Goal: Complete application form

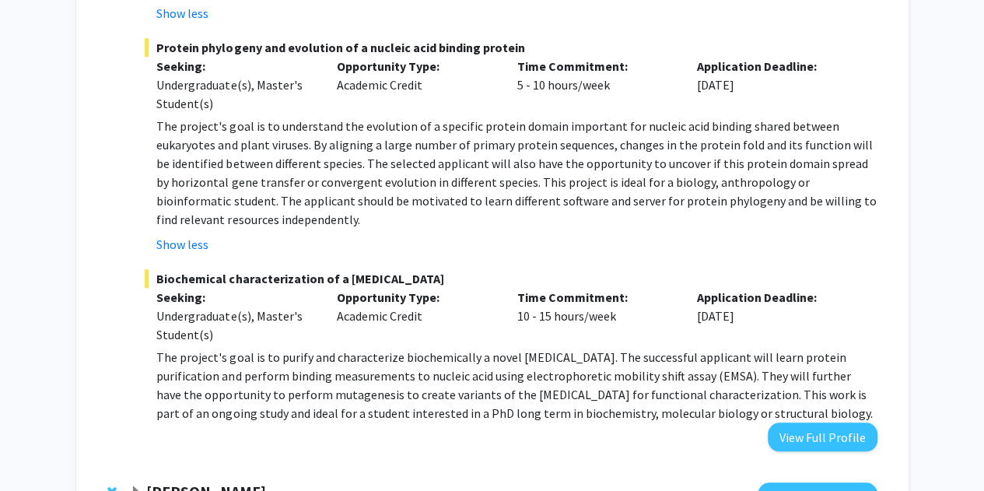
scroll to position [622, 0]
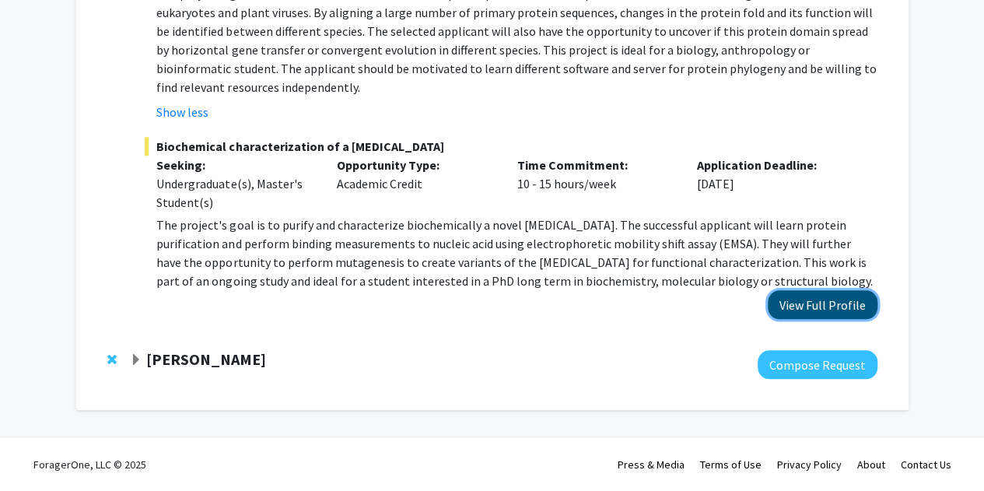
click at [852, 300] on button "View Full Profile" at bounding box center [823, 304] width 110 height 29
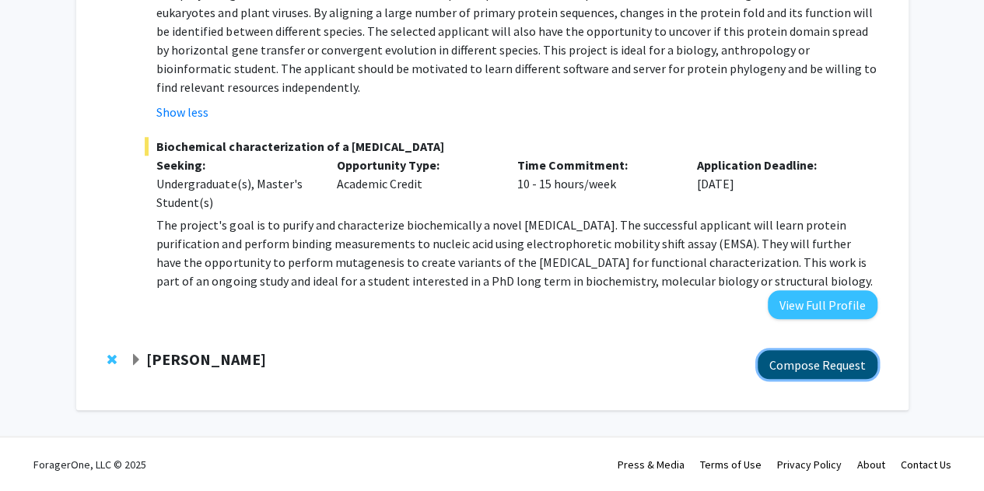
click at [771, 369] on button "Compose Request" at bounding box center [818, 364] width 120 height 29
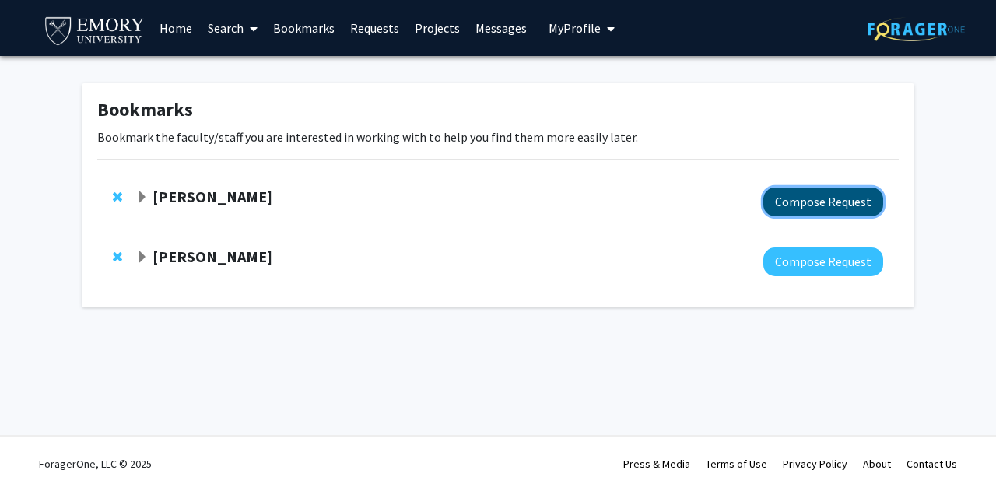
click at [817, 211] on button "Compose Request" at bounding box center [823, 201] width 120 height 29
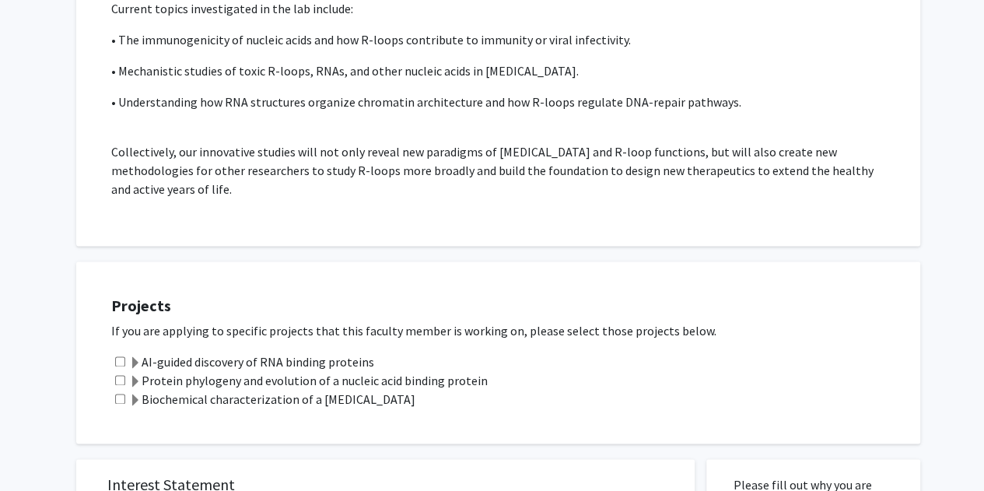
scroll to position [1032, 0]
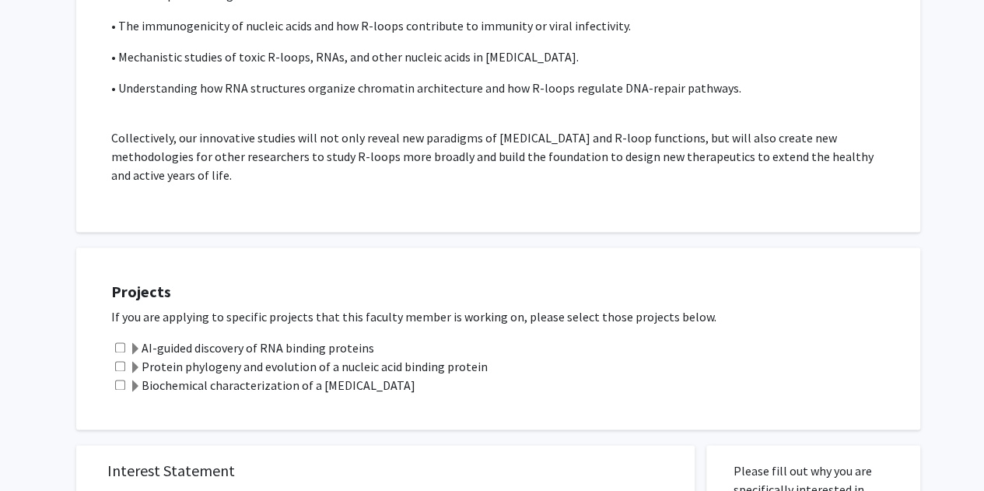
click at [263, 346] on label "AI-guided discovery of RNA binding proteins" at bounding box center [251, 347] width 245 height 19
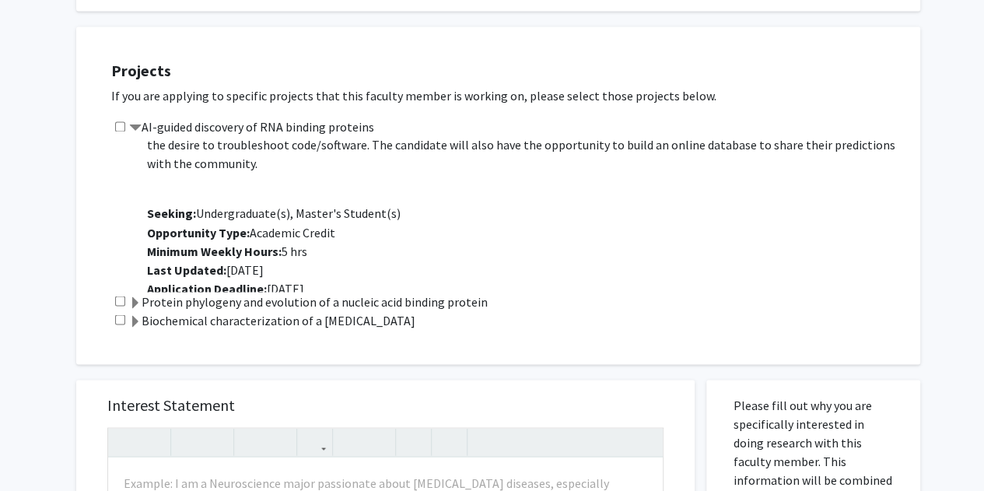
scroll to position [112, 0]
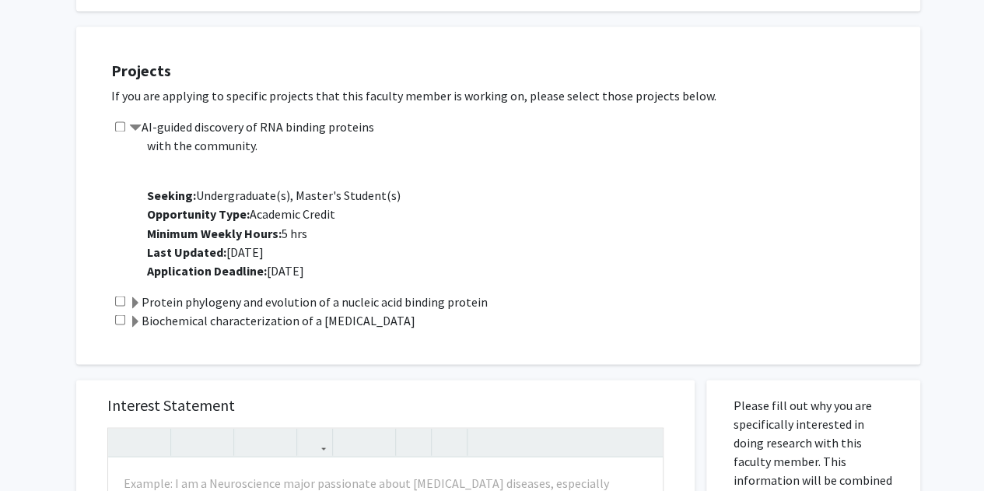
click at [113, 122] on div "AI-guided discovery of RNA binding proteins Project Description: The project's …" at bounding box center [508, 204] width 794 height 174
click at [121, 127] on input "checkbox" at bounding box center [120, 126] width 10 height 10
checkbox input "true"
click at [138, 298] on span at bounding box center [135, 302] width 12 height 12
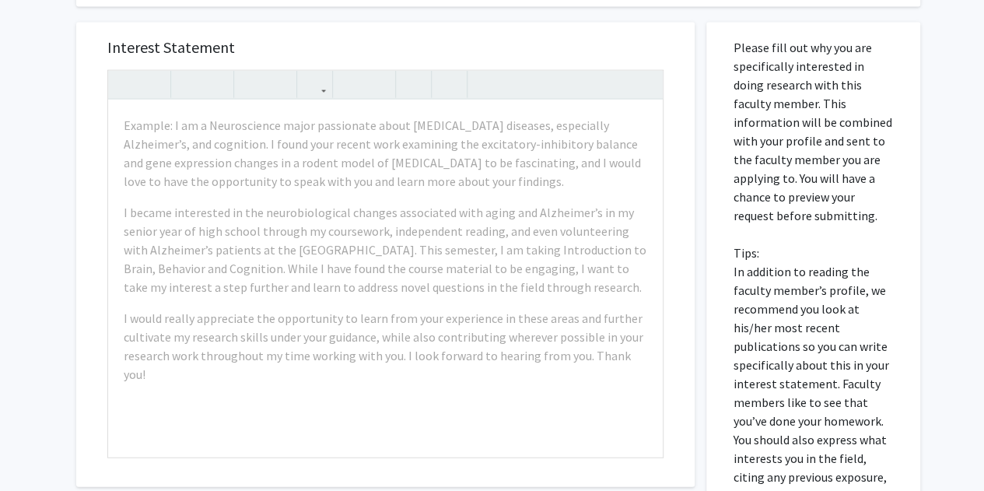
scroll to position [1772, 0]
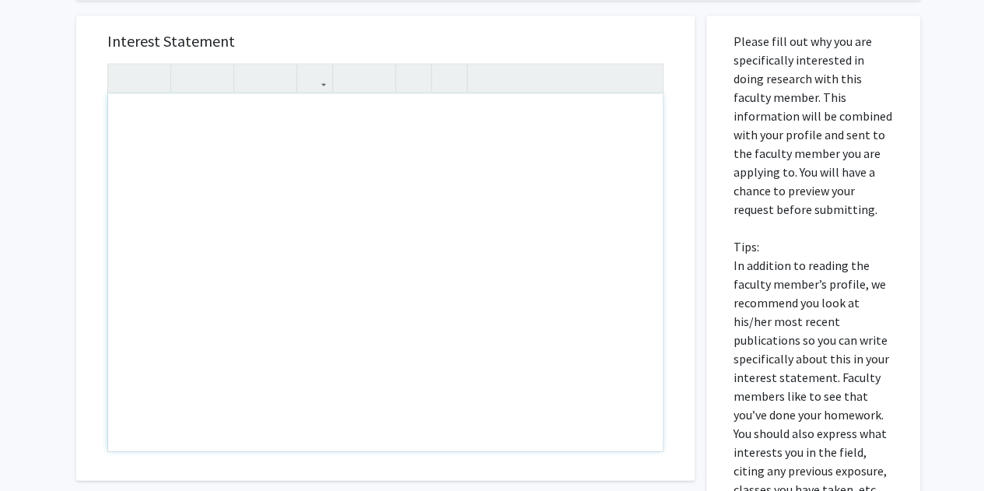
click at [439, 121] on div "Note to users with screen readers: Please press Alt+0 or Option+0 to deactivate…" at bounding box center [385, 272] width 555 height 357
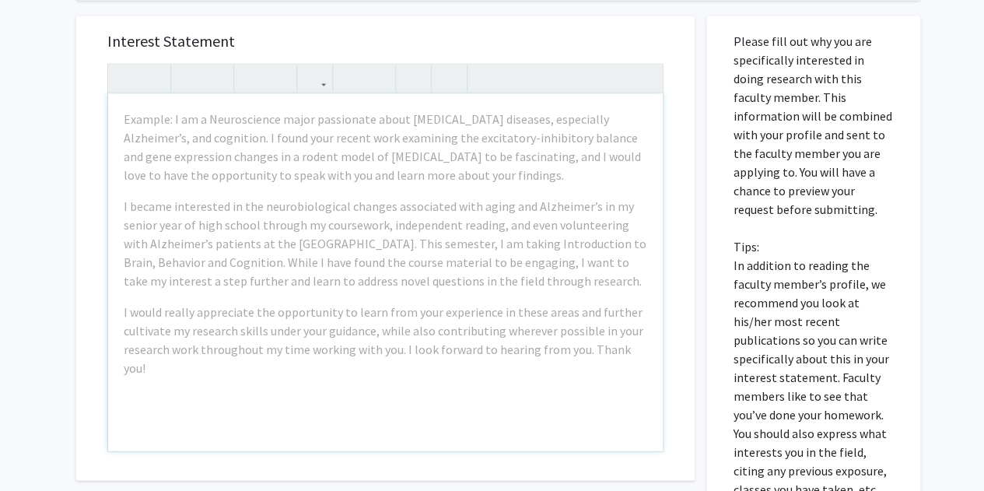
click at [696, 121] on div "Interest Statement Example: I am a Neuroscience major passionate about [MEDICAL…" at bounding box center [386, 365] width 642 height 729
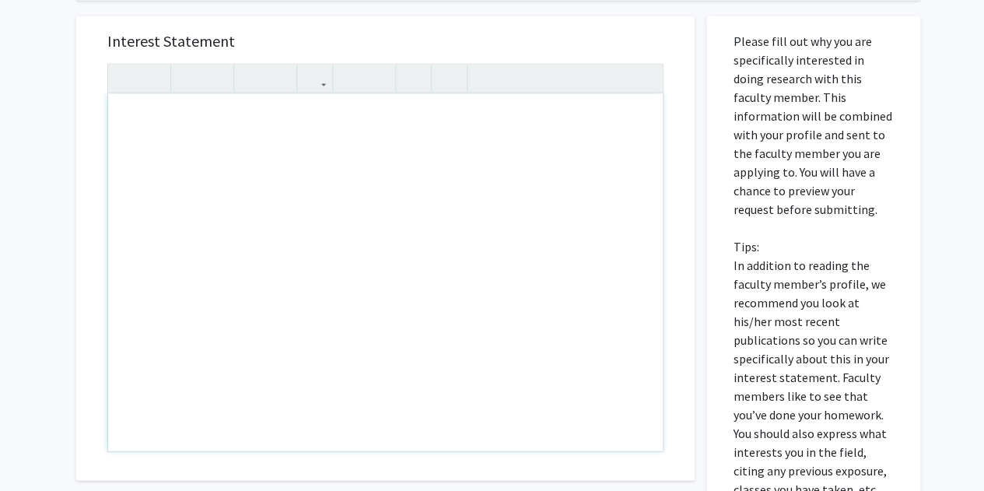
click at [395, 107] on div "Note to users with screen readers: Please press Alt+0 or Option+0 to deactivate…" at bounding box center [385, 272] width 555 height 357
paste div "Note to users with screen readers: Please press Alt+0 or Option+0 to deactivate…"
type textarea "<p>Hello, </p> <p>My name is [PERSON_NAME] and I'm a freshman at [GEOGRAPHIC_DA…"
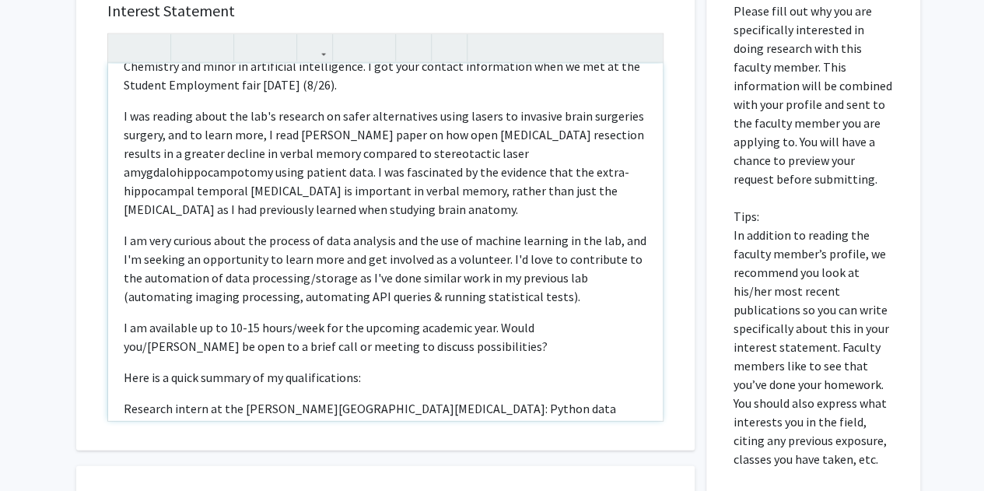
scroll to position [0, 0]
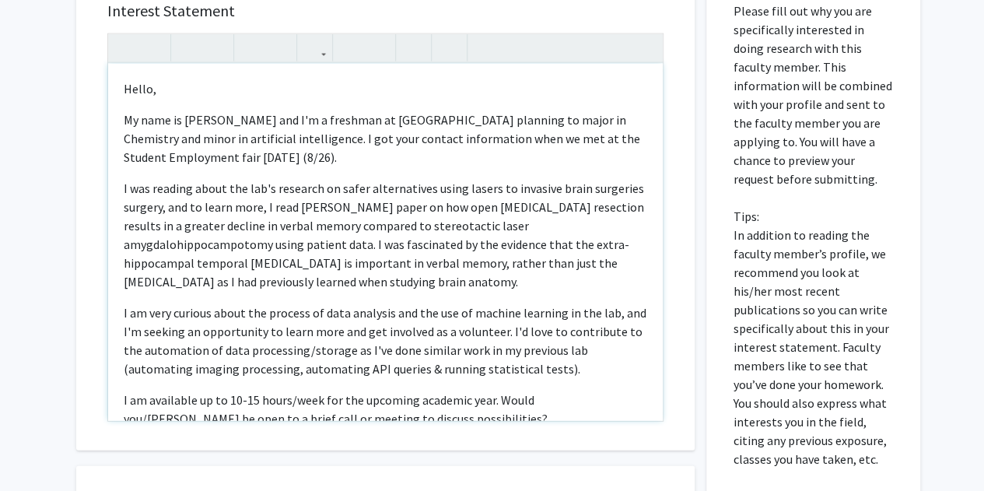
click at [288, 138] on p "My name is [PERSON_NAME] and I'm a freshman at [GEOGRAPHIC_DATA] planning to ma…" at bounding box center [386, 138] width 524 height 56
type textarea "<p>Hello, </p> <p>My name is [PERSON_NAME] and I'm a freshman at [GEOGRAPHIC_DA…"
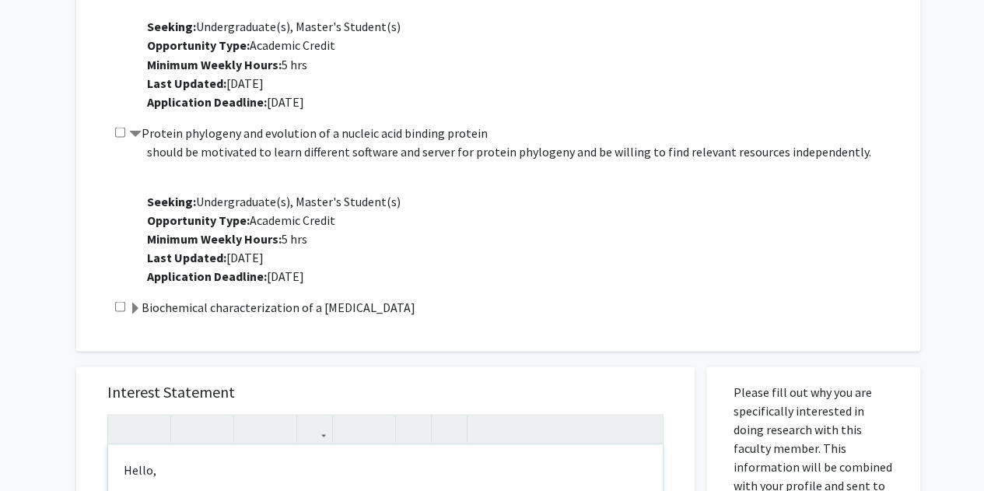
scroll to position [92, 0]
click at [141, 303] on label "Biochemical characterization of a [MEDICAL_DATA]" at bounding box center [272, 306] width 286 height 19
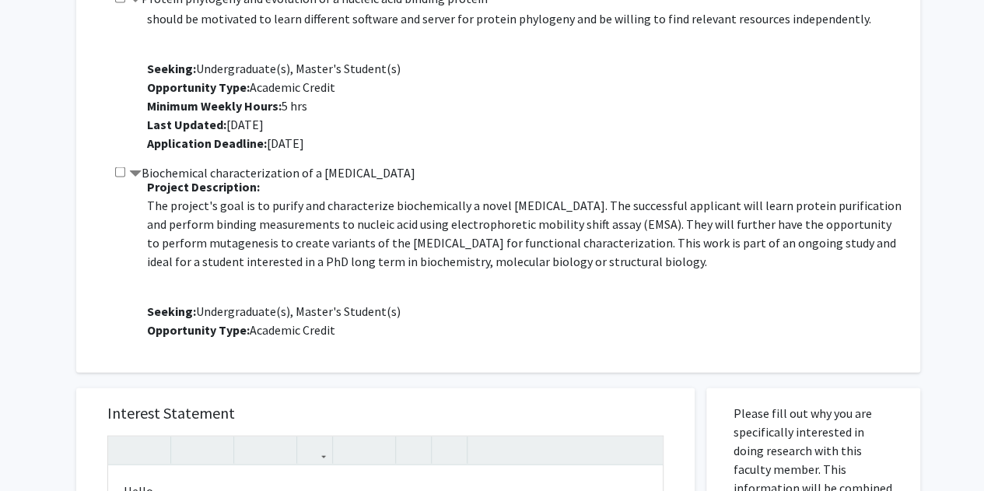
scroll to position [5, 0]
click at [123, 170] on input "checkbox" at bounding box center [120, 172] width 10 height 10
checkbox input "true"
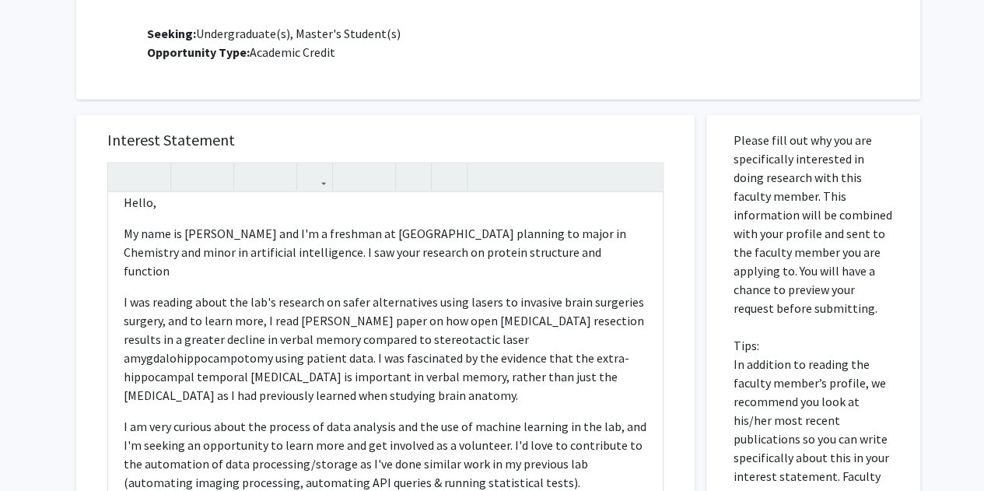
scroll to position [16, 0]
click at [613, 254] on p "My name is [PERSON_NAME] and I'm a freshman at [GEOGRAPHIC_DATA] planning to ma…" at bounding box center [386, 251] width 524 height 56
click at [522, 251] on p "My name is [PERSON_NAME] and I'm a freshman at [GEOGRAPHIC_DATA] planning to ma…" at bounding box center [386, 251] width 524 height 56
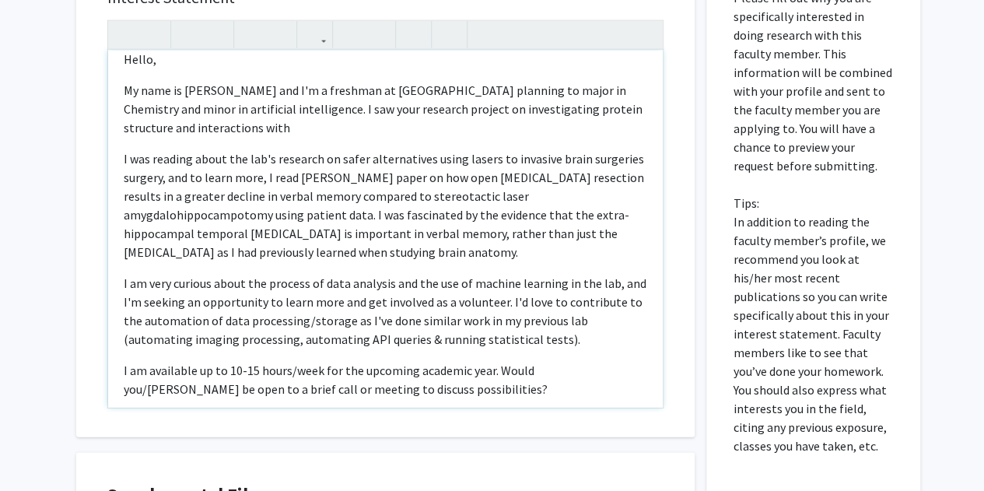
scroll to position [1989, 0]
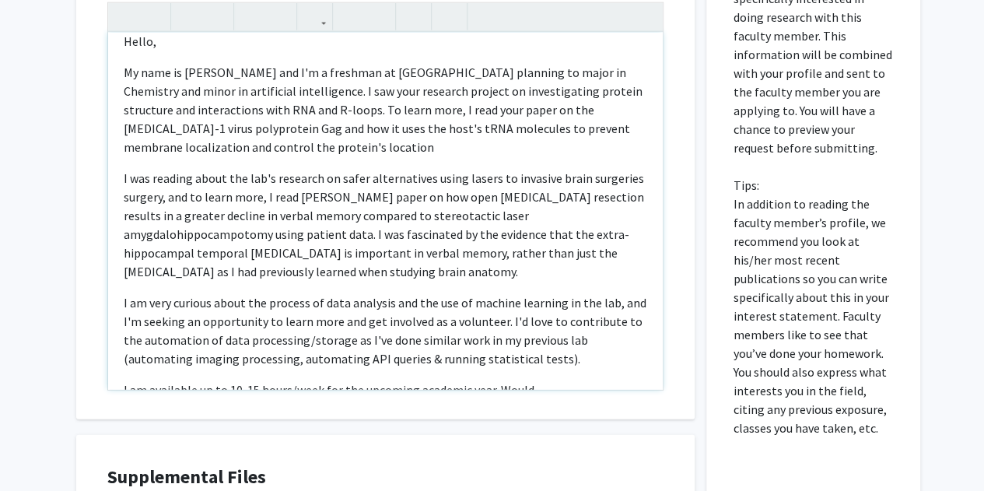
click at [199, 127] on p "My name is [PERSON_NAME] and I'm a freshman at [GEOGRAPHIC_DATA] planning to ma…" at bounding box center [386, 109] width 524 height 93
click at [223, 125] on p "My name is [PERSON_NAME] and I'm a freshman at [GEOGRAPHIC_DATA] planning to ma…" at bounding box center [386, 109] width 524 height 93
click at [223, 124] on p "My name is [PERSON_NAME] and I'm a freshman at [GEOGRAPHIC_DATA] planning to ma…" at bounding box center [386, 109] width 524 height 93
click at [319, 155] on p "My name is [PERSON_NAME] and I'm a freshman at [GEOGRAPHIC_DATA] planning to ma…" at bounding box center [386, 109] width 524 height 93
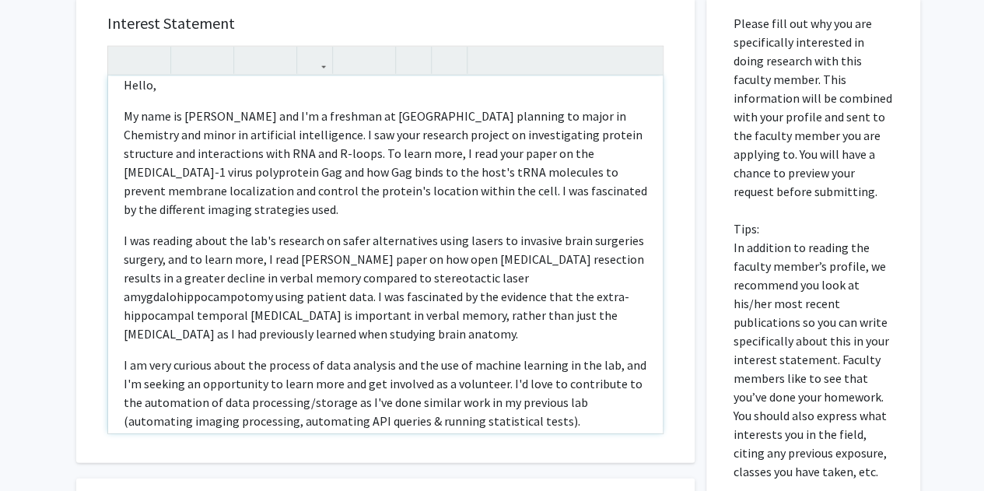
scroll to position [1936, 0]
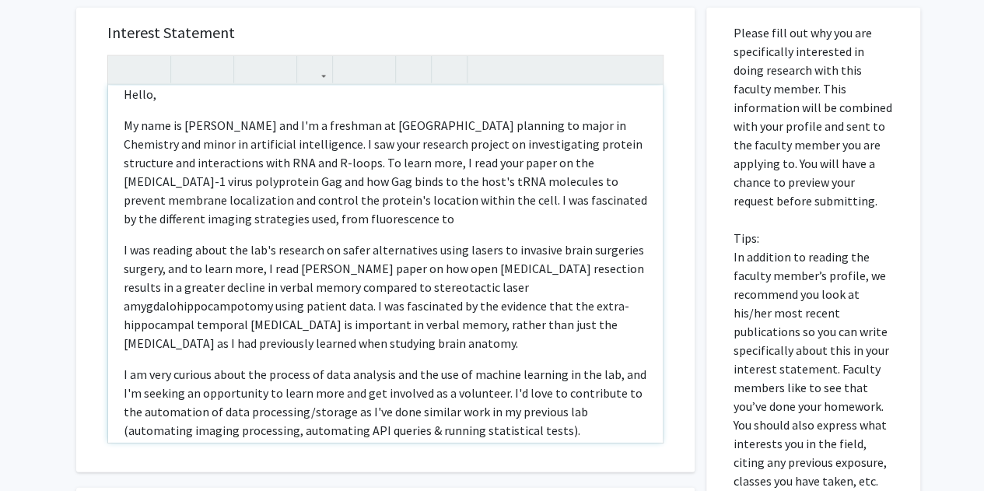
click at [550, 198] on p "My name is [PERSON_NAME] and I'm a freshman at [GEOGRAPHIC_DATA] planning to ma…" at bounding box center [386, 172] width 524 height 112
click at [491, 222] on p "My name is [PERSON_NAME] and I'm a freshman at [GEOGRAPHIC_DATA] planning to ma…" at bounding box center [386, 172] width 524 height 112
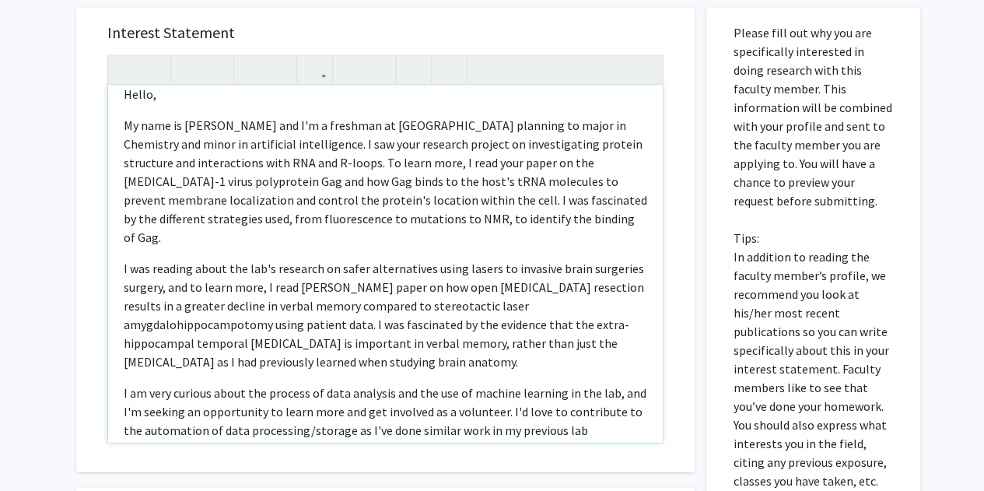
click at [322, 216] on p "My name is [PERSON_NAME] and I'm a freshman at [GEOGRAPHIC_DATA] planning to ma…" at bounding box center [386, 181] width 524 height 131
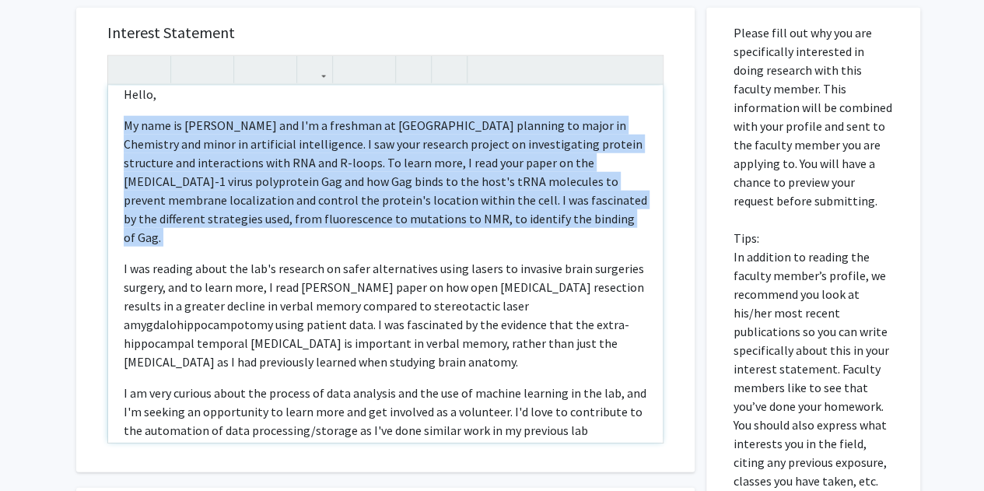
click at [322, 216] on p "My name is [PERSON_NAME] and I'm a freshman at [GEOGRAPHIC_DATA] planning to ma…" at bounding box center [386, 181] width 524 height 131
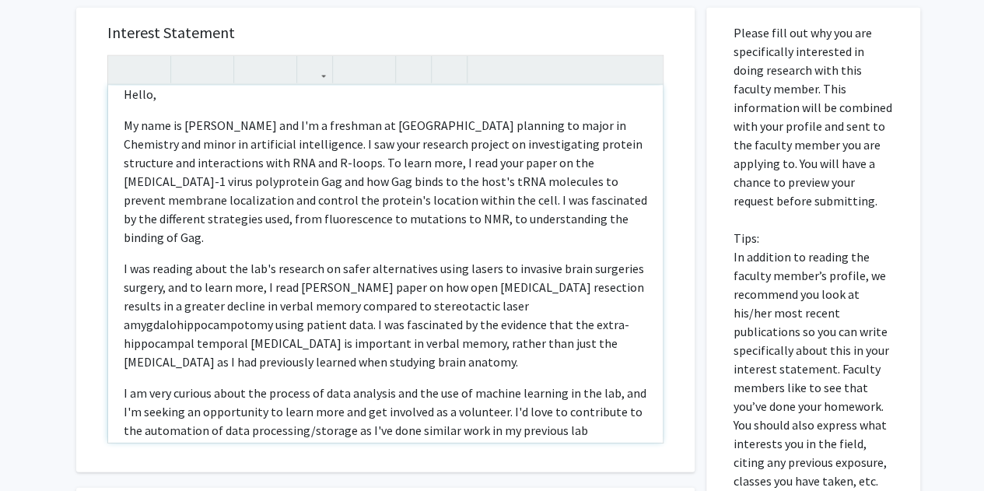
click at [467, 222] on p "My name is [PERSON_NAME] and I'm a freshman at [GEOGRAPHIC_DATA] planning to ma…" at bounding box center [386, 181] width 524 height 131
click at [509, 223] on p "My name is [PERSON_NAME] and I'm a freshman at [GEOGRAPHIC_DATA] planning to ma…" at bounding box center [386, 181] width 524 height 131
click at [573, 217] on p "My name is [PERSON_NAME] and I'm a freshman at [GEOGRAPHIC_DATA] planning to ma…" at bounding box center [386, 181] width 524 height 131
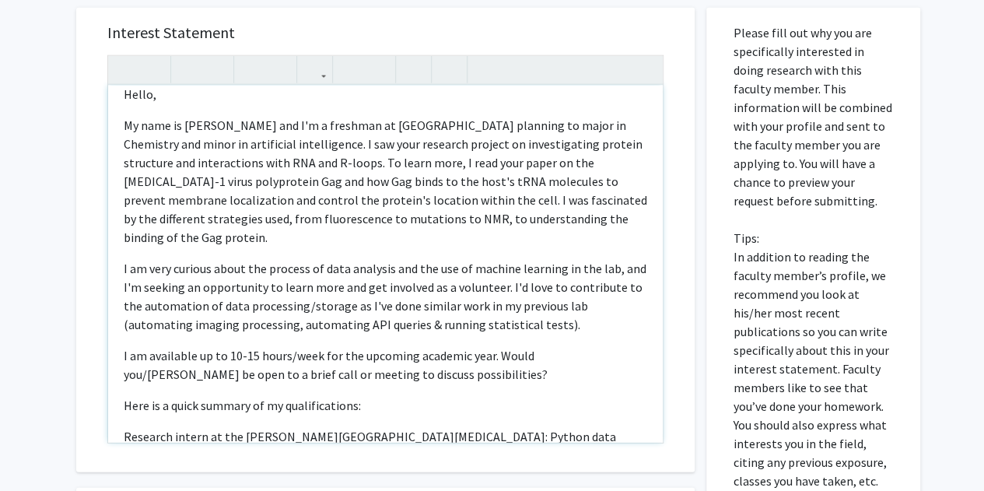
click at [388, 259] on p "I am very curious about the process of data analysis and the use of machine lea…" at bounding box center [386, 296] width 524 height 75
click at [364, 259] on p "I am very curious about the process of data analysis and the use of machine lea…" at bounding box center [386, 296] width 524 height 75
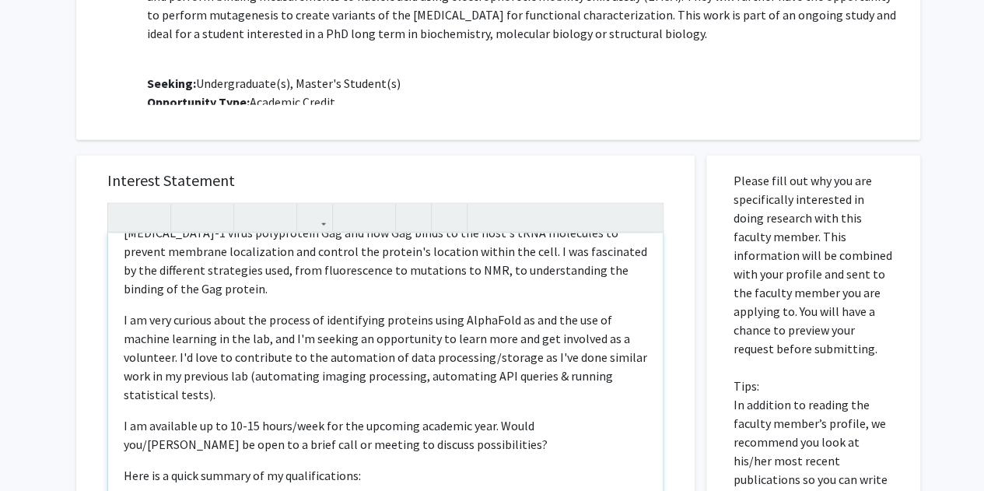
scroll to position [120, 0]
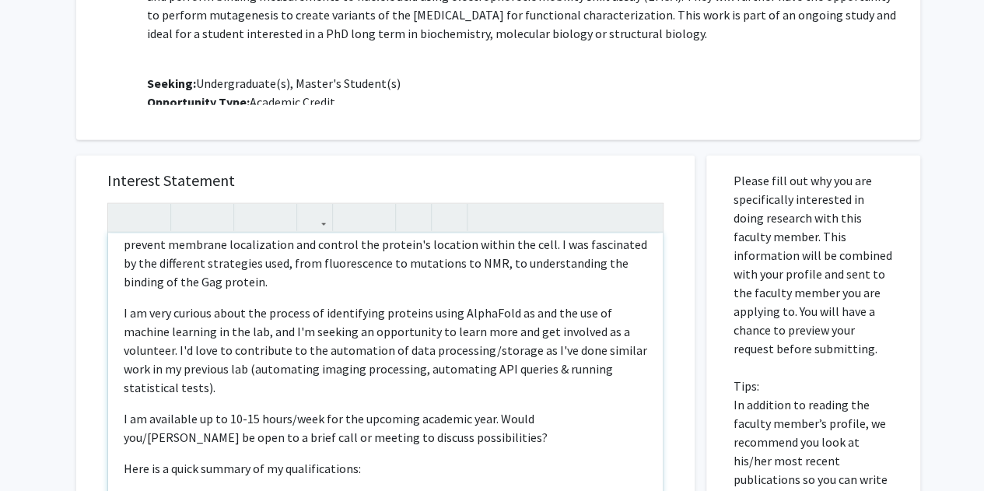
click at [422, 303] on p "I am very curious about the process of identifying proteins using AlphaFold as …" at bounding box center [386, 349] width 524 height 93
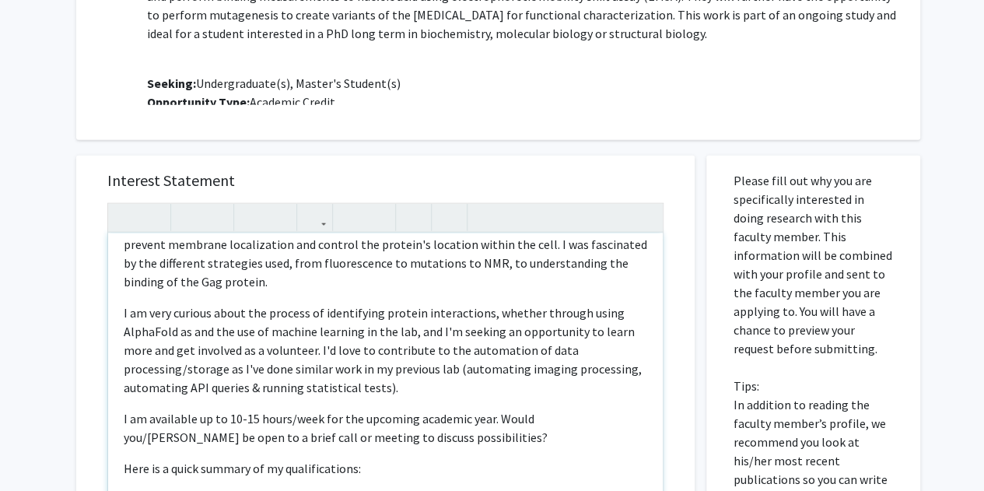
click at [177, 317] on p "I am very curious about the process of identifying protein interactions, whethe…" at bounding box center [386, 349] width 524 height 93
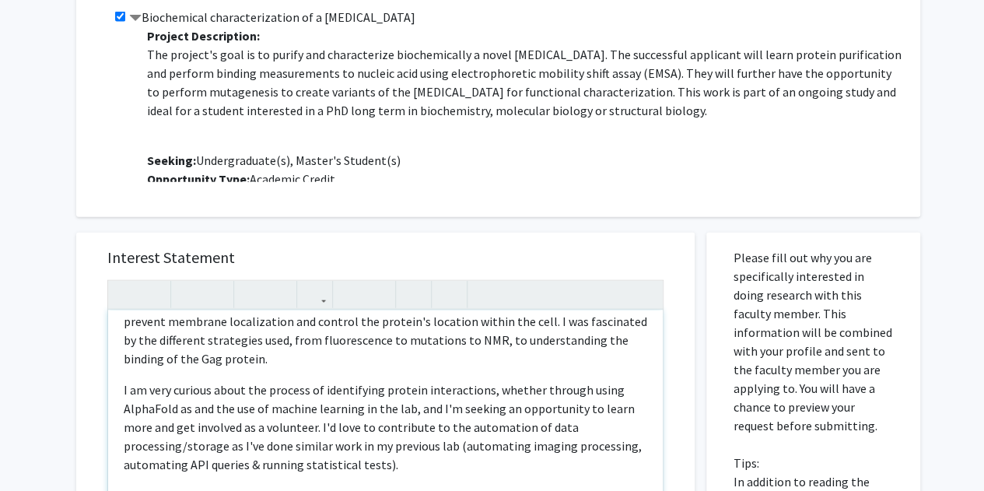
scroll to position [1716, 0]
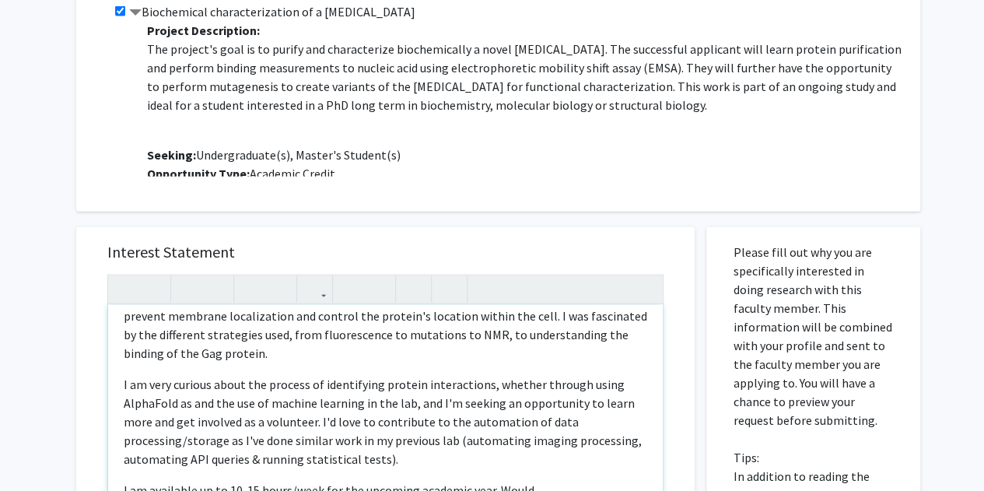
click at [481, 375] on p "I am very curious about the process of identifying protein interactions, whethe…" at bounding box center [386, 421] width 524 height 93
click at [188, 380] on p "I am very curious about the process of identifying protein interactions and fun…" at bounding box center [386, 421] width 524 height 93
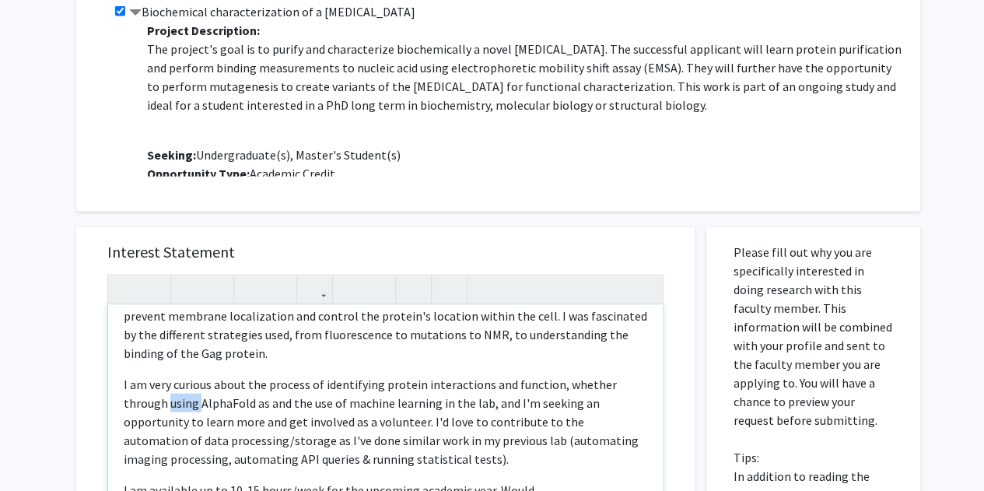
click at [188, 380] on p "I am very curious about the process of identifying protein interactions and fun…" at bounding box center [386, 421] width 524 height 93
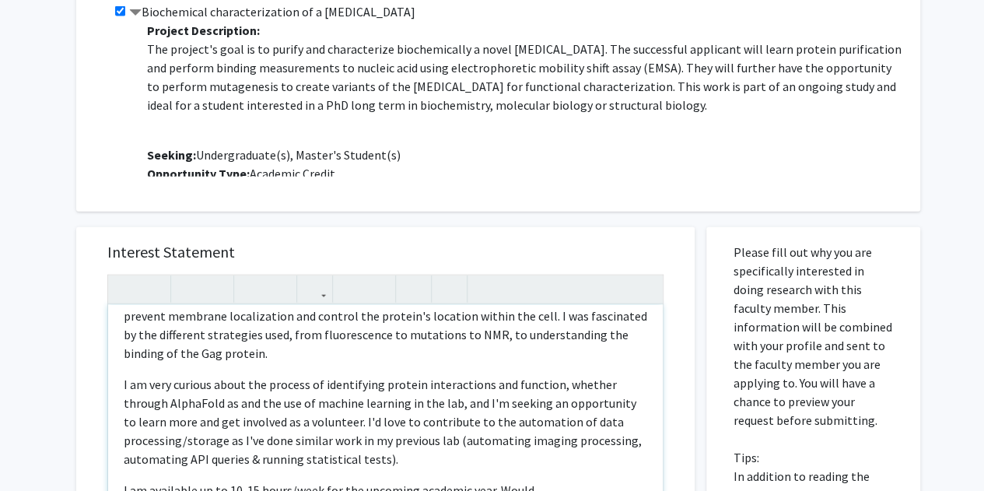
click at [221, 384] on p "I am very curious about the process of identifying protein interactions and fun…" at bounding box center [386, 421] width 524 height 93
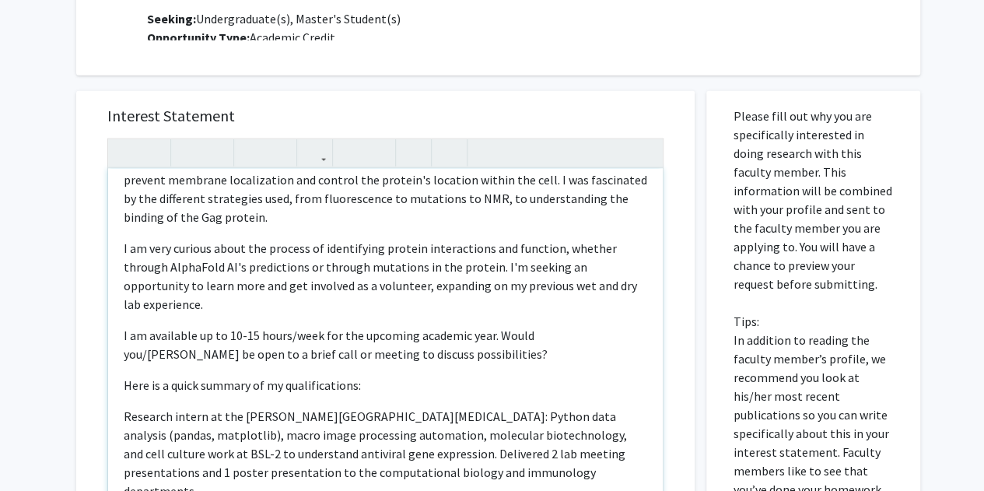
scroll to position [1853, 0]
click at [545, 325] on p "I am available up to 10-15 hours/week for the upcoming academic year. Would you…" at bounding box center [386, 343] width 524 height 37
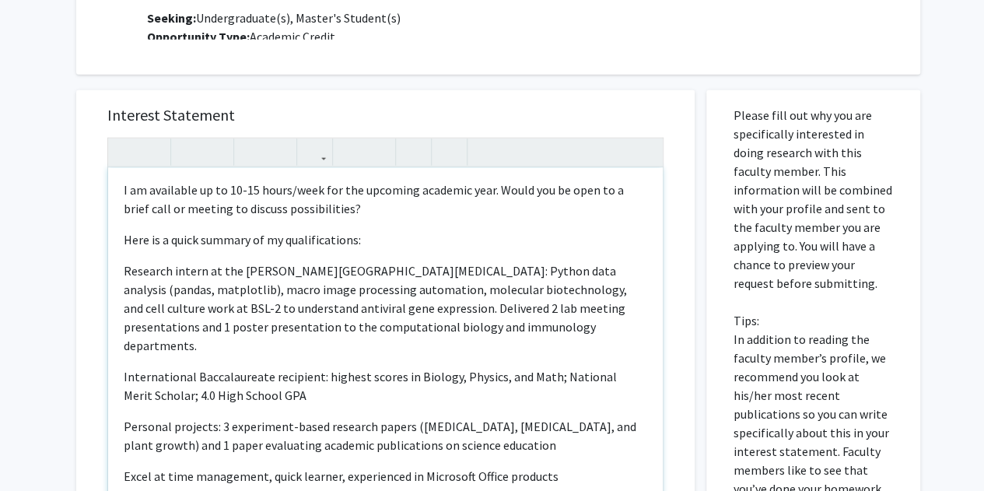
scroll to position [262, 0]
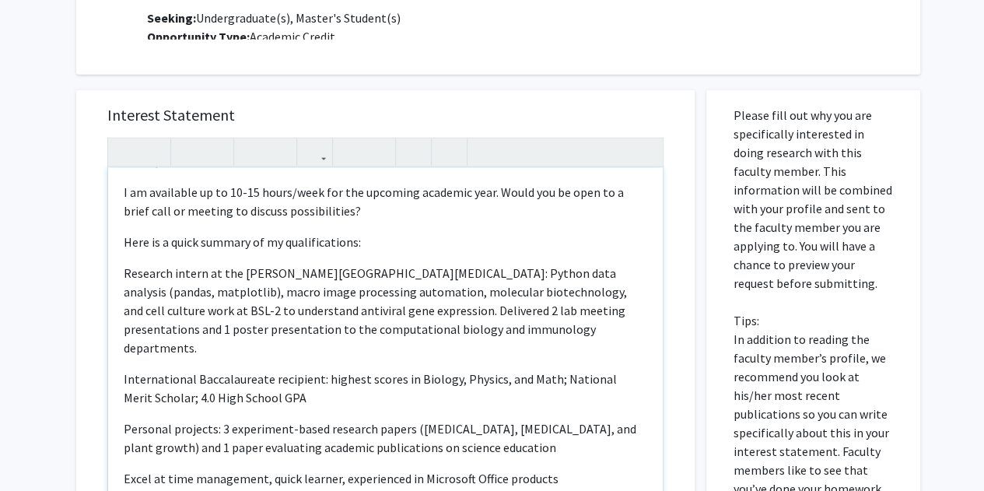
click at [621, 264] on p "Research intern at the [PERSON_NAME][GEOGRAPHIC_DATA][MEDICAL_DATA]: Python dat…" at bounding box center [386, 310] width 524 height 93
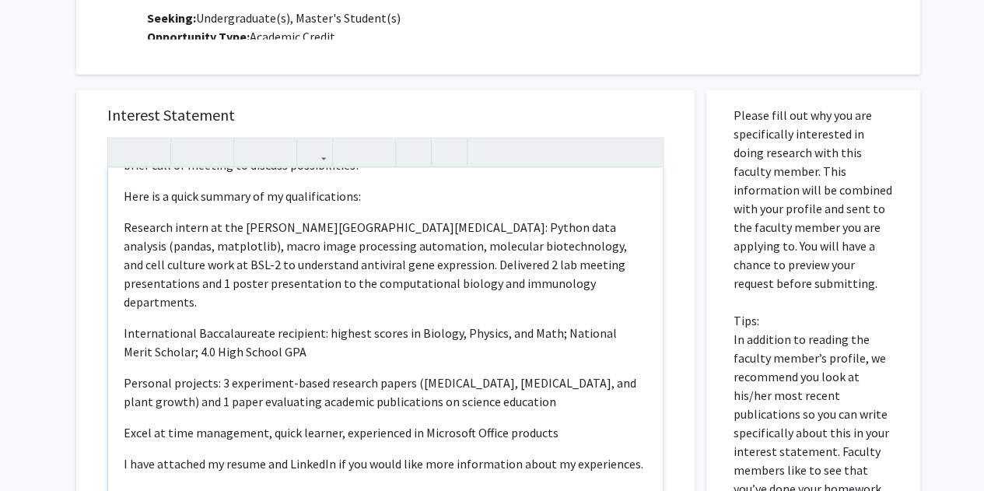
scroll to position [309, 0]
click at [451, 230] on p "Research intern at the [PERSON_NAME][GEOGRAPHIC_DATA][MEDICAL_DATA]: Python dat…" at bounding box center [386, 263] width 524 height 93
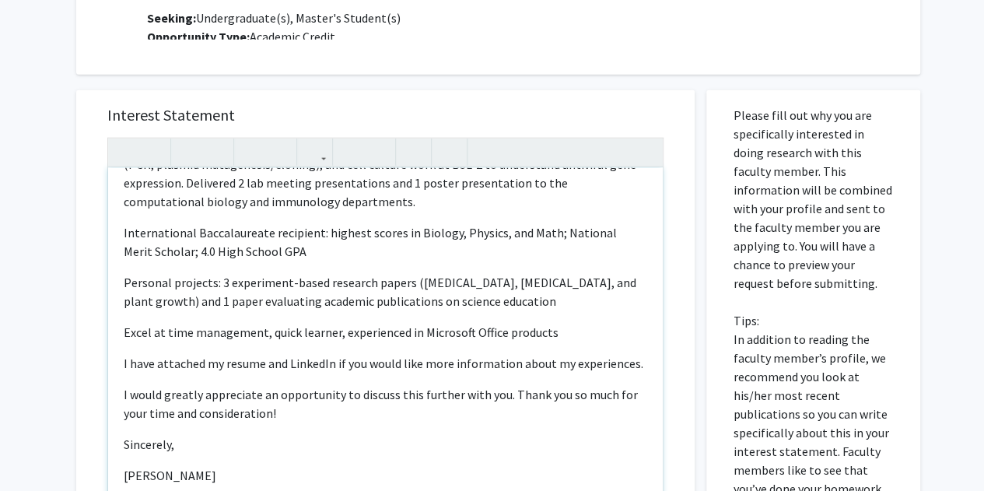
scroll to position [408, 0]
click at [124, 224] on p "International Baccalaureate recipient: highest scores in Biology, Physics, and …" at bounding box center [386, 242] width 524 height 37
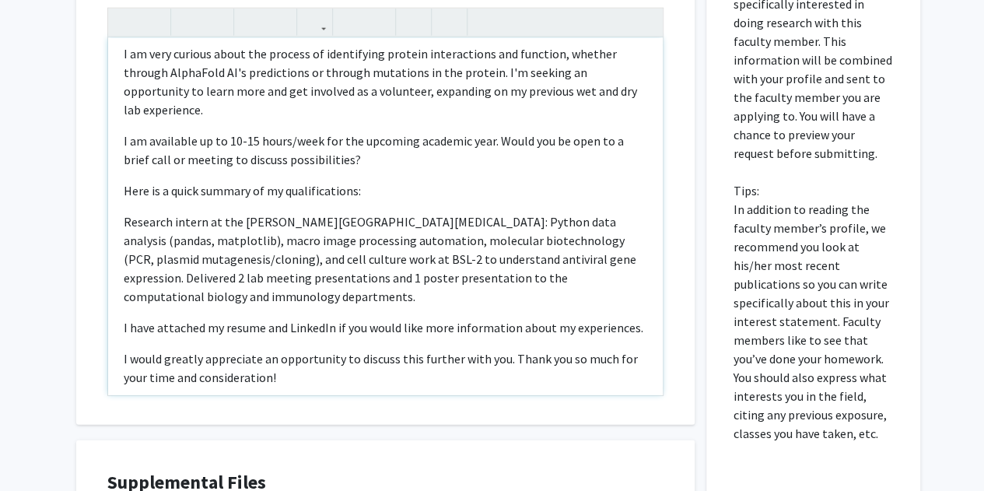
scroll to position [182, 0]
click at [392, 183] on p "Here is a quick summary of my qualifications:" at bounding box center [386, 192] width 524 height 19
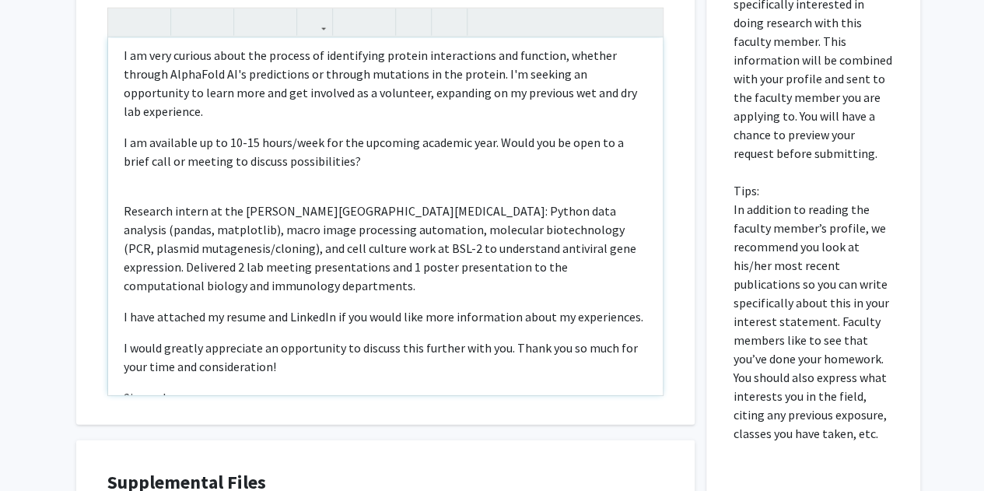
scroll to position [141, 0]
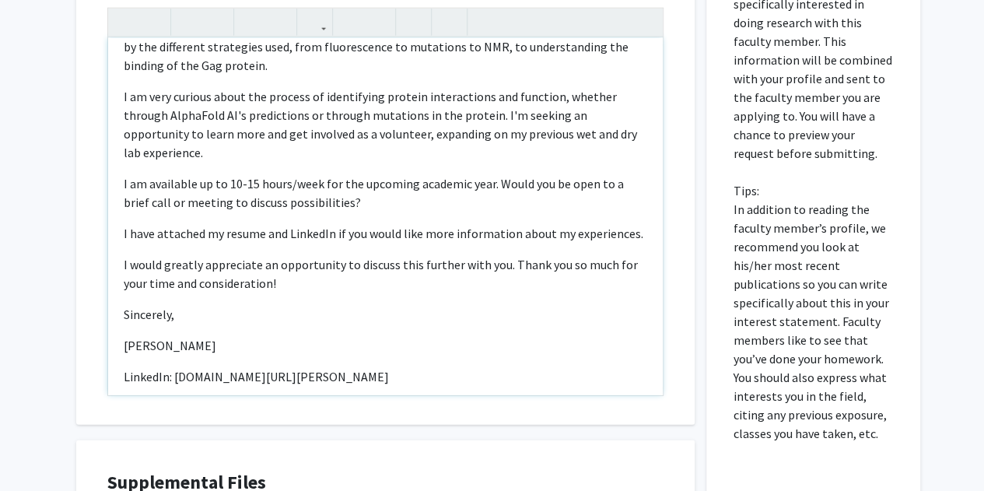
click at [509, 260] on p "I would greatly appreciate an opportunity to discuss this further with you. Tha…" at bounding box center [386, 273] width 524 height 37
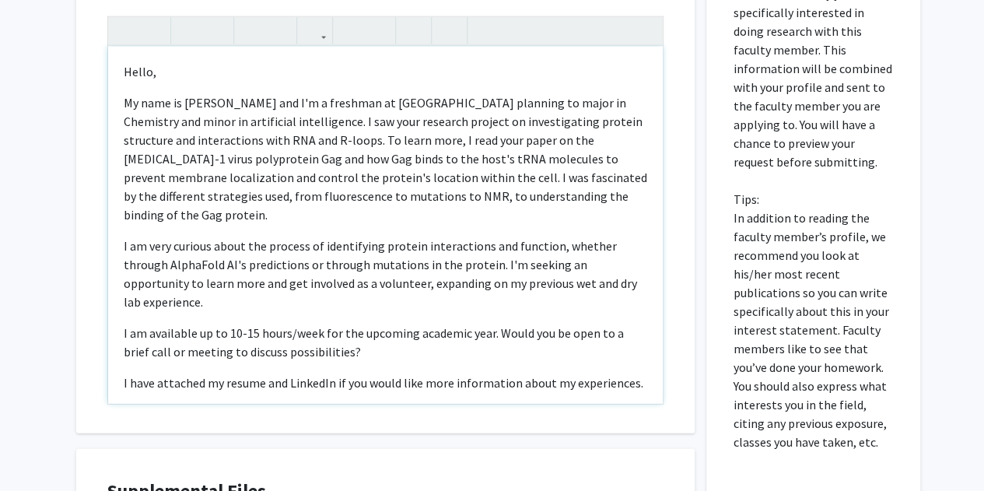
scroll to position [1974, 0]
click at [561, 274] on p "I am very curious about the process of identifying protein interactions and fun…" at bounding box center [386, 274] width 524 height 75
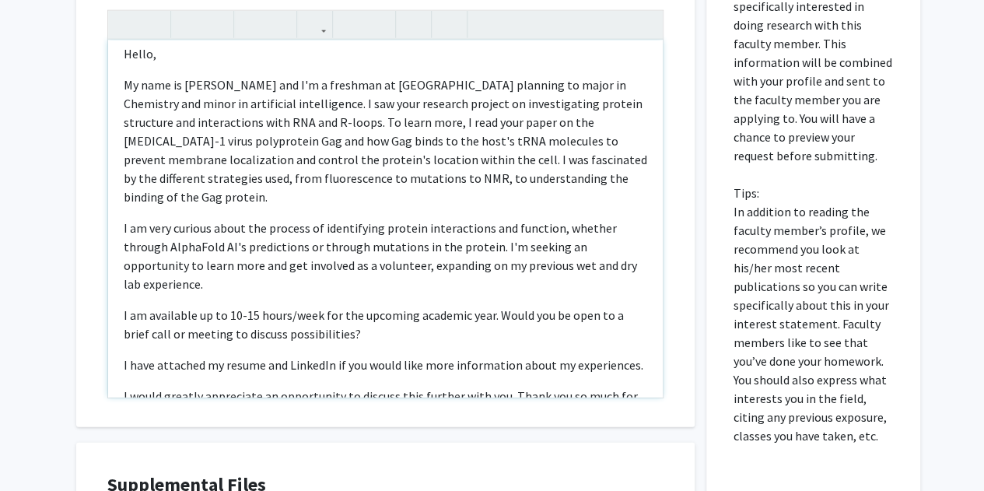
scroll to position [1983, 0]
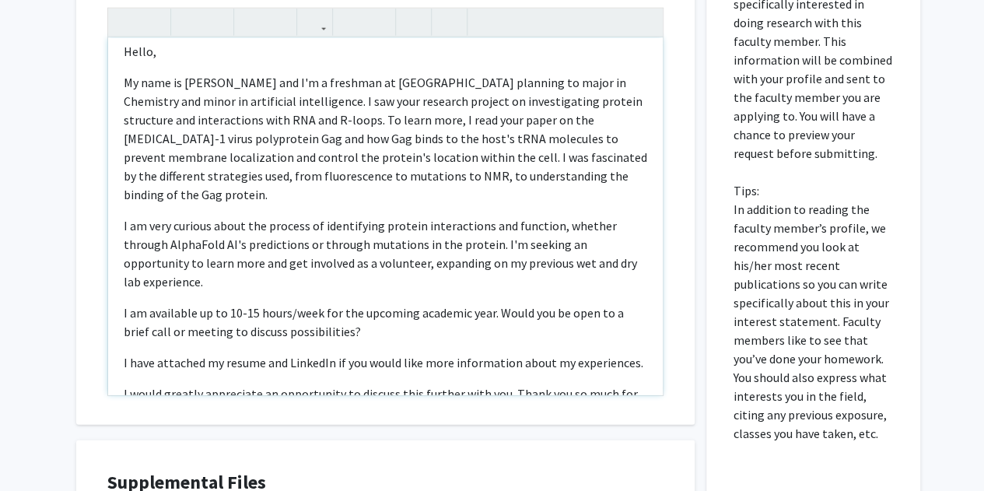
click at [492, 222] on p "I am very curious about the process of identifying protein interactions and fun…" at bounding box center [386, 253] width 524 height 75
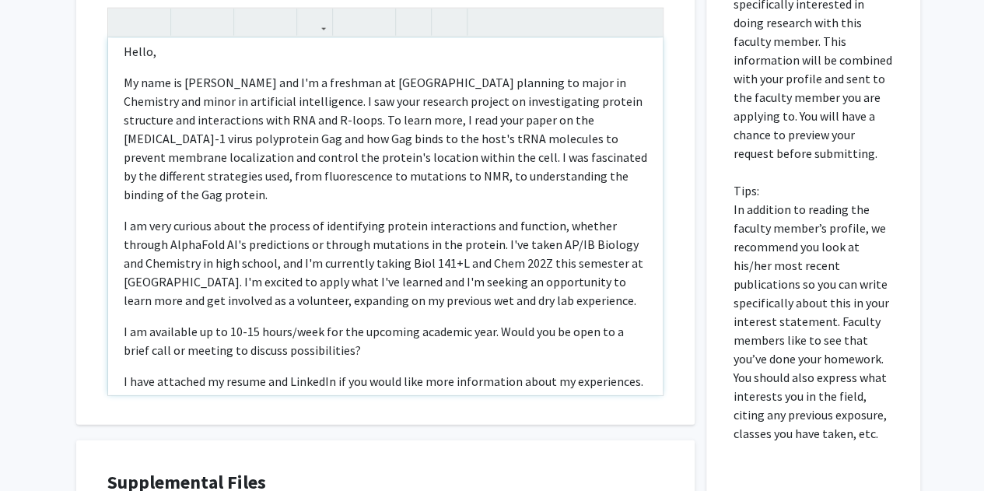
click at [357, 272] on p "I am very curious about the process of identifying protein interactions and fun…" at bounding box center [386, 262] width 524 height 93
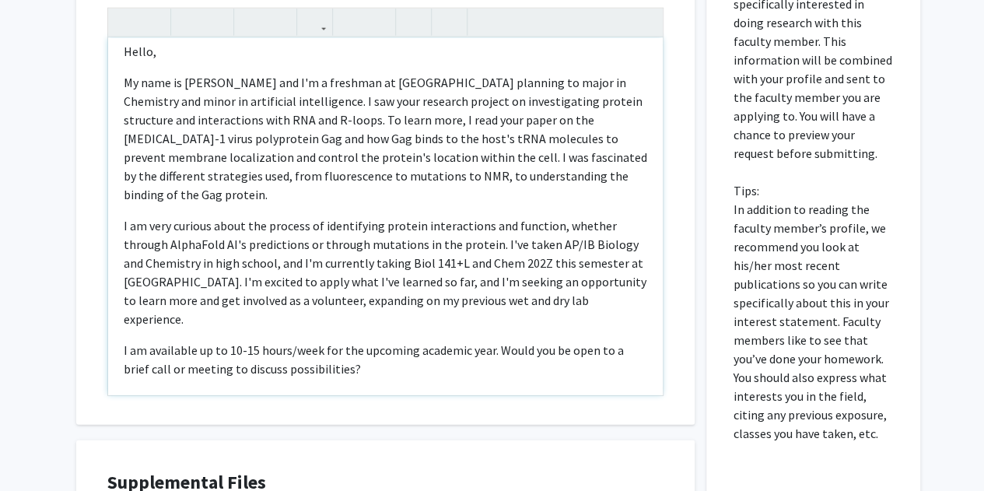
click at [569, 276] on p "I am very curious about the process of identifying protein interactions and fun…" at bounding box center [386, 272] width 524 height 112
click at [391, 262] on p "I am very curious about the process of identifying protein interactions and fun…" at bounding box center [386, 272] width 524 height 112
click at [179, 281] on p "I am very curious about the process of identifying protein interactions and fun…" at bounding box center [386, 272] width 524 height 112
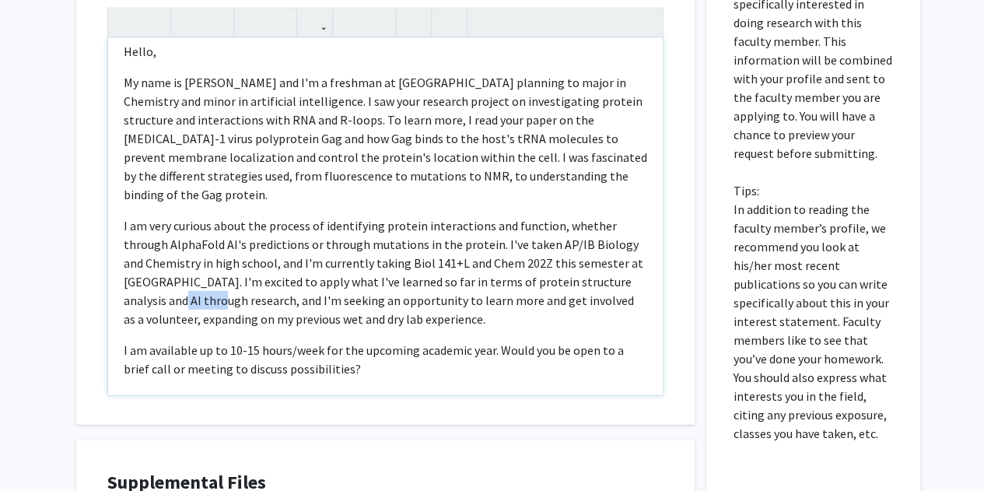
click at [179, 281] on p "I am very curious about the process of identifying protein interactions and fun…" at bounding box center [386, 272] width 524 height 112
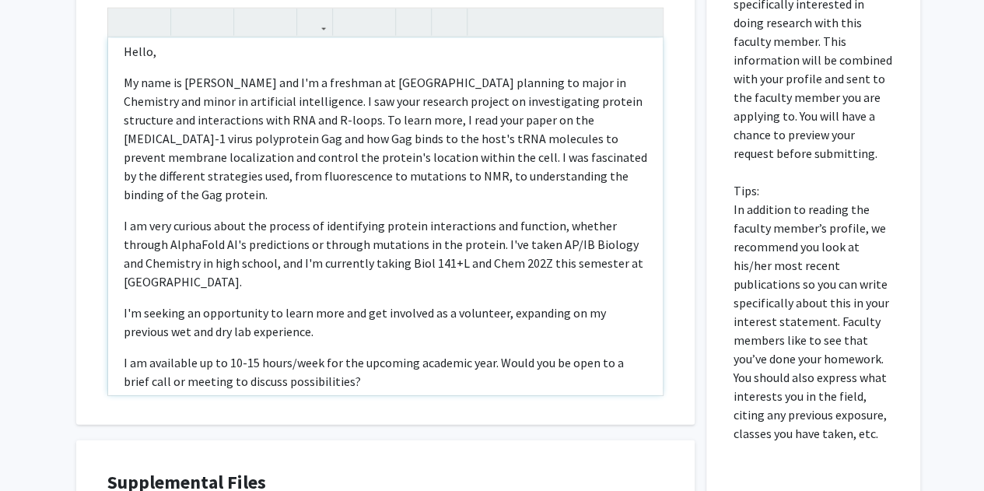
click at [347, 309] on p "I'm seeking an opportunity to learn more and get involved as a volunteer, expan…" at bounding box center [386, 321] width 524 height 37
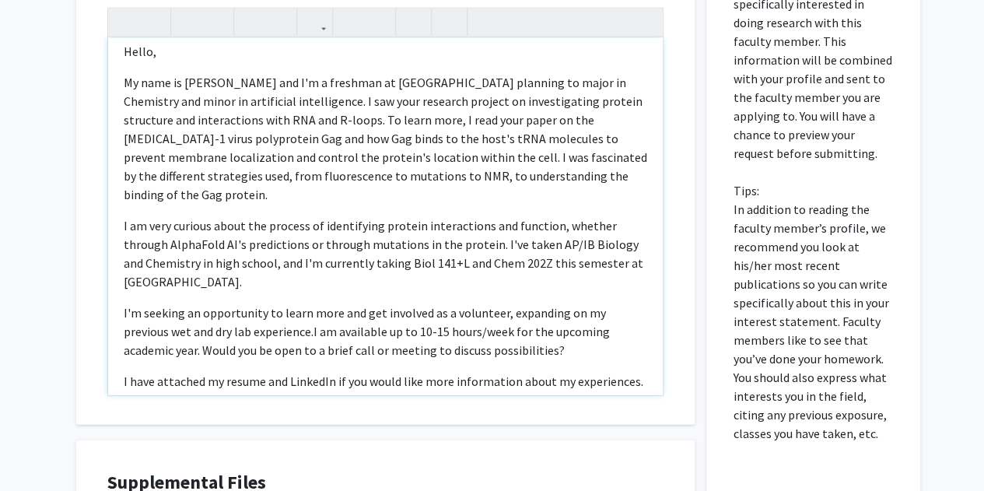
click at [314, 266] on p "I am very curious about the process of identifying protein interactions and fun…" at bounding box center [386, 253] width 524 height 75
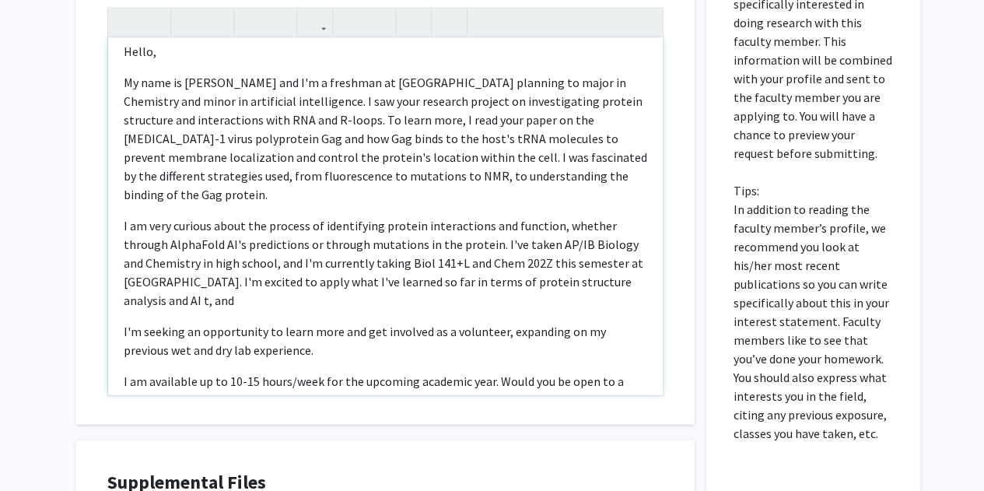
click at [412, 323] on p "I'm seeking an opportunity to learn more and get involved as a volunteer, expan…" at bounding box center [386, 340] width 524 height 37
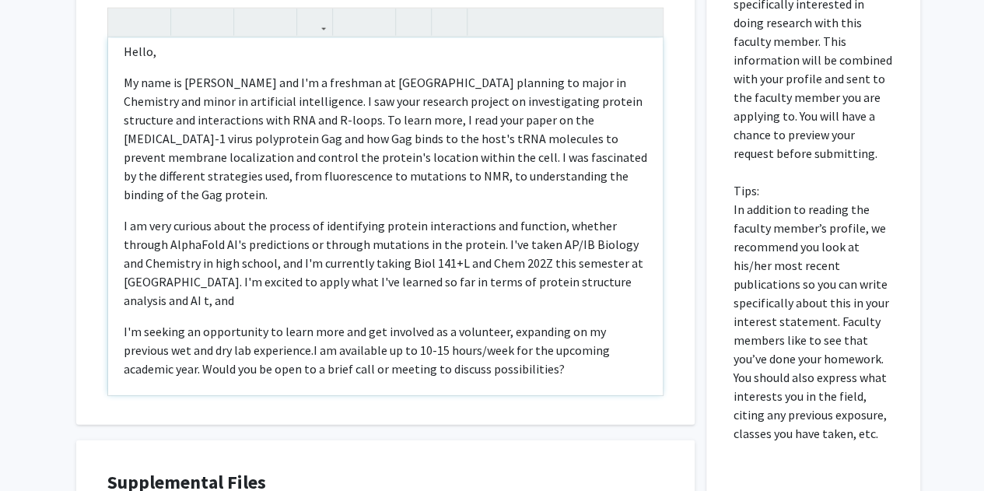
click at [512, 279] on p "I am very curious about the process of identifying protein interactions and fun…" at bounding box center [386, 262] width 524 height 93
click at [427, 322] on p "I'm seeking an opportunity to learn more and get involved as a volunteer, expan…" at bounding box center [386, 350] width 524 height 56
click at [692, 361] on div "Interest Statement Hello,  My name is [PERSON_NAME] and I'm a freshman at [GE…" at bounding box center [385, 192] width 619 height 464
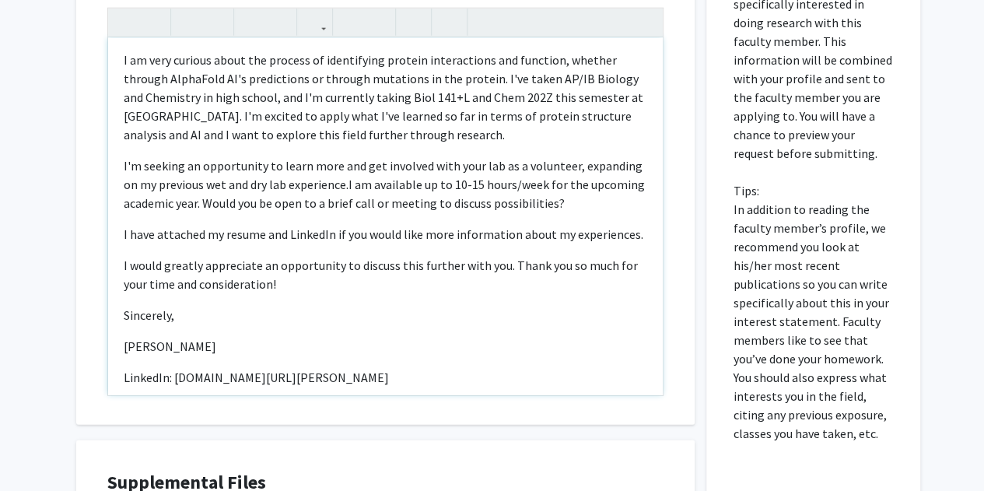
scroll to position [178, 0]
click at [415, 188] on span "I am available up to 10-15 hours/week for the upcoming academic year. Would you…" at bounding box center [384, 193] width 521 height 34
click at [342, 163] on p "I'm seeking an opportunity to learn more and get involved with your lab as a vo…" at bounding box center [386, 184] width 524 height 56
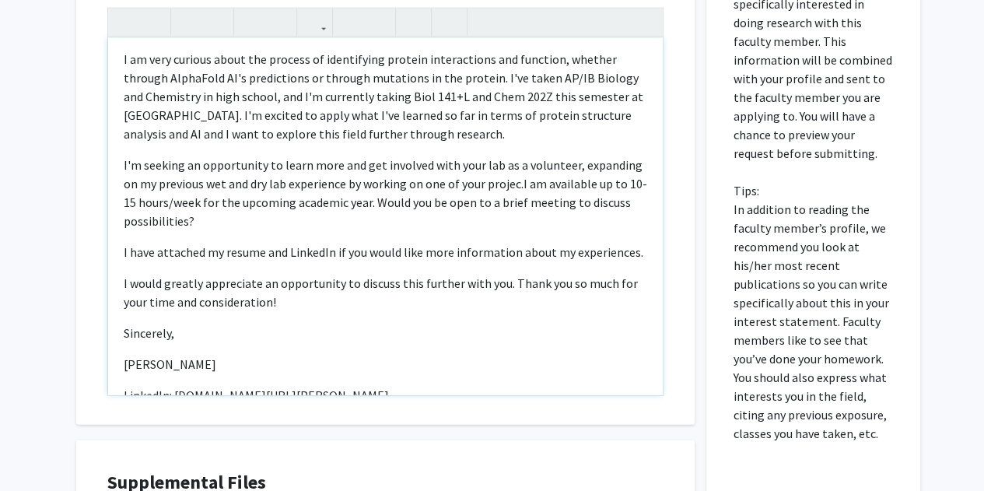
type textarea "<p>Hello, </p> <p>My name is [PERSON_NAME] and I'm a freshman at [GEOGRAPHIC_DA…"
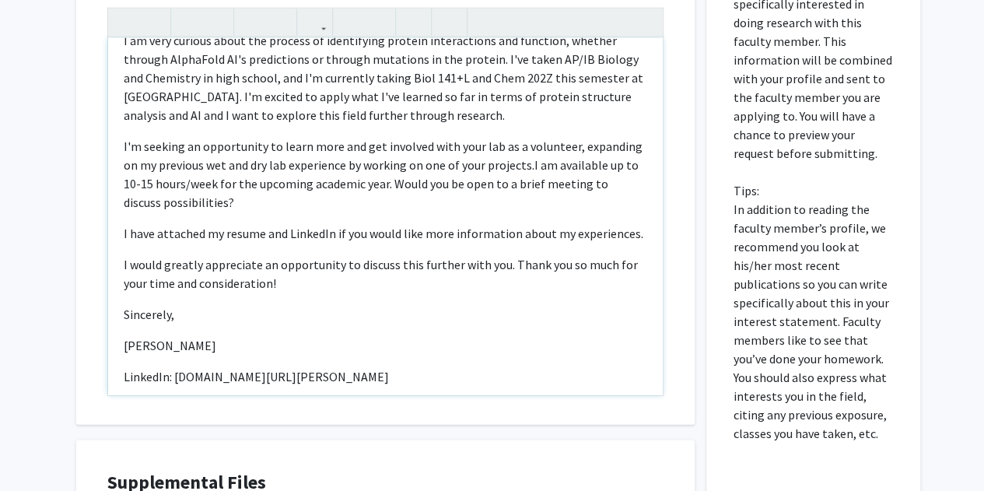
click at [345, 374] on div "Hello,  My name is [PERSON_NAME] and I'm a freshman at [GEOGRAPHIC_DATA] plan…" at bounding box center [385, 216] width 555 height 357
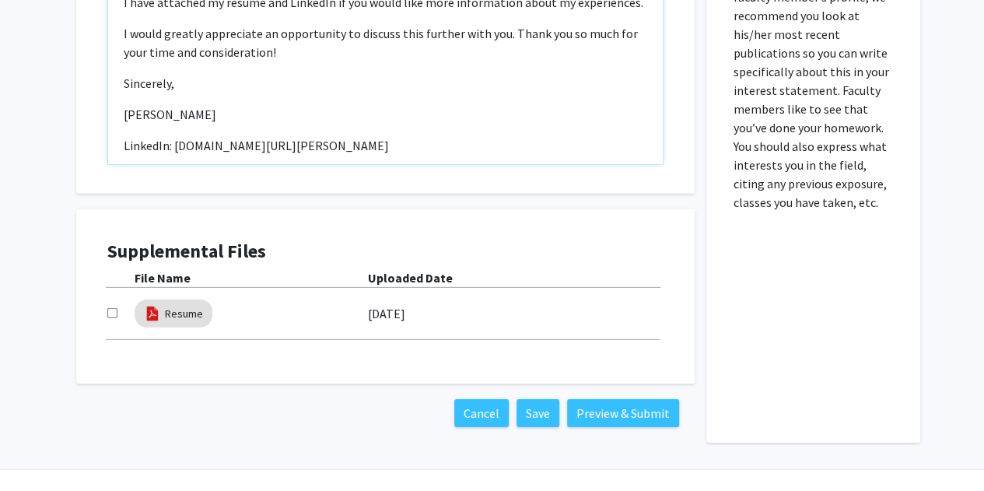
scroll to position [2215, 0]
click at [113, 310] on input "checkbox" at bounding box center [112, 312] width 10 height 10
checkbox input "true"
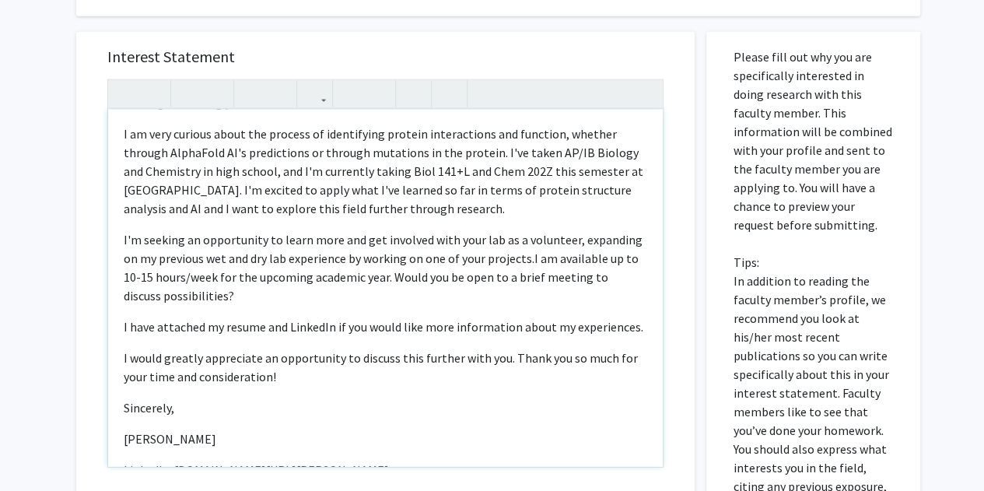
scroll to position [174, 0]
click at [272, 152] on p "I am very curious about the process of identifying protein interactions and fun…" at bounding box center [386, 171] width 524 height 93
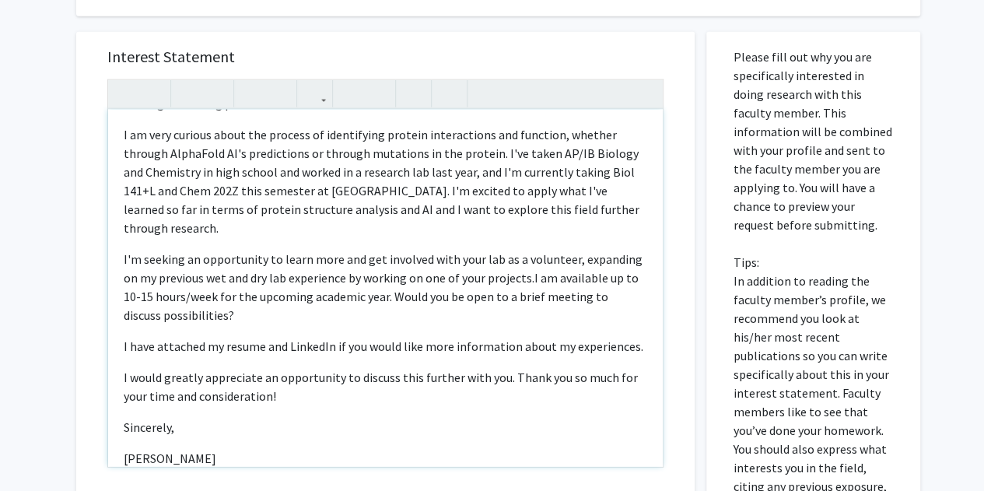
click at [155, 170] on p "I am very curious about the process of identifying protein interactions and fun…" at bounding box center [386, 181] width 524 height 112
click at [216, 173] on p "I am very curious about the process of identifying protein interactions and fun…" at bounding box center [386, 181] width 524 height 112
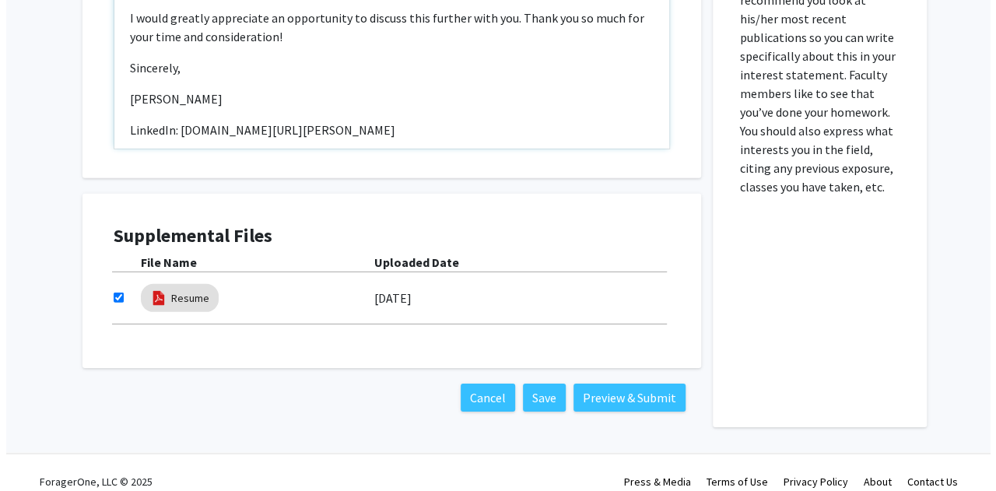
scroll to position [2247, 0]
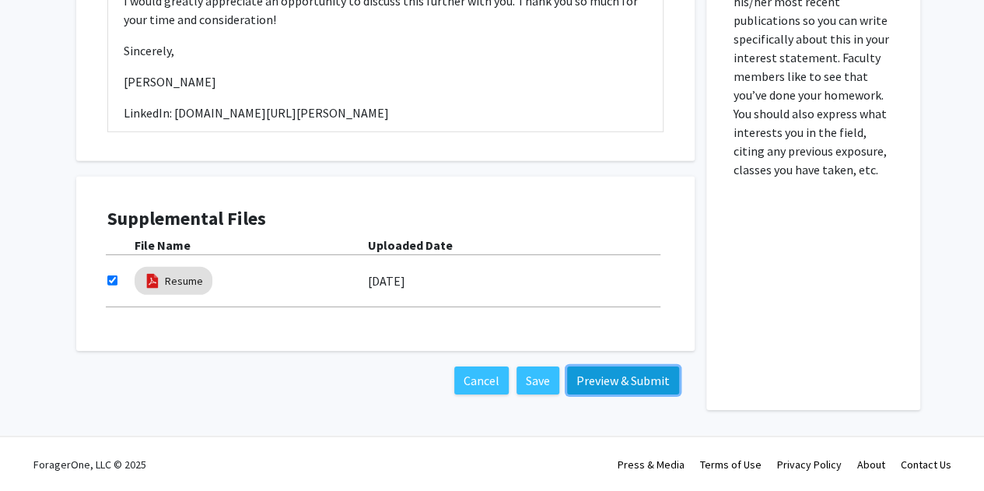
click at [635, 370] on button "Preview & Submit" at bounding box center [623, 380] width 112 height 28
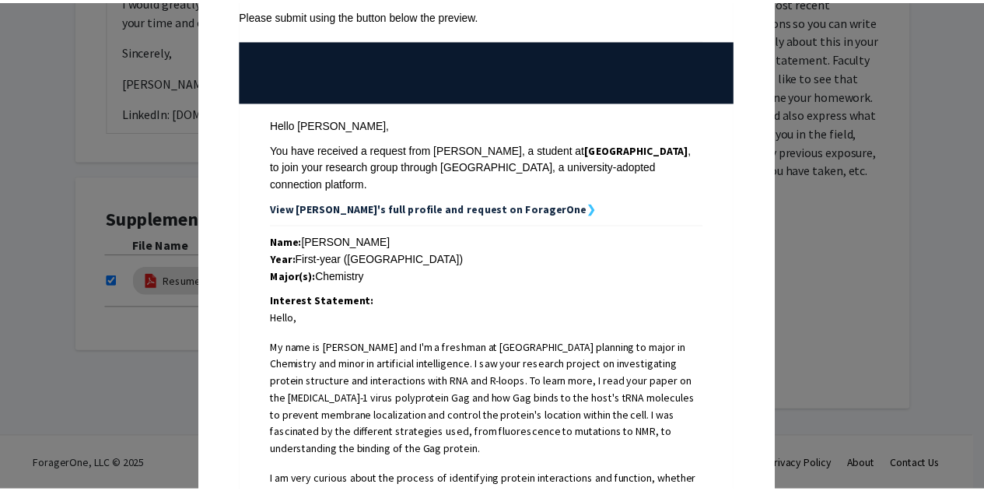
scroll to position [0, 0]
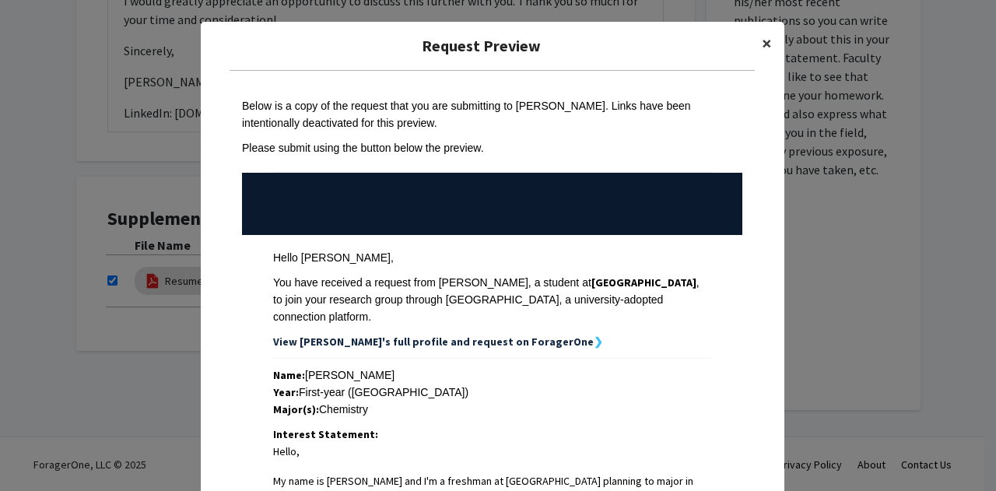
click at [766, 45] on button "×" at bounding box center [766, 44] width 35 height 44
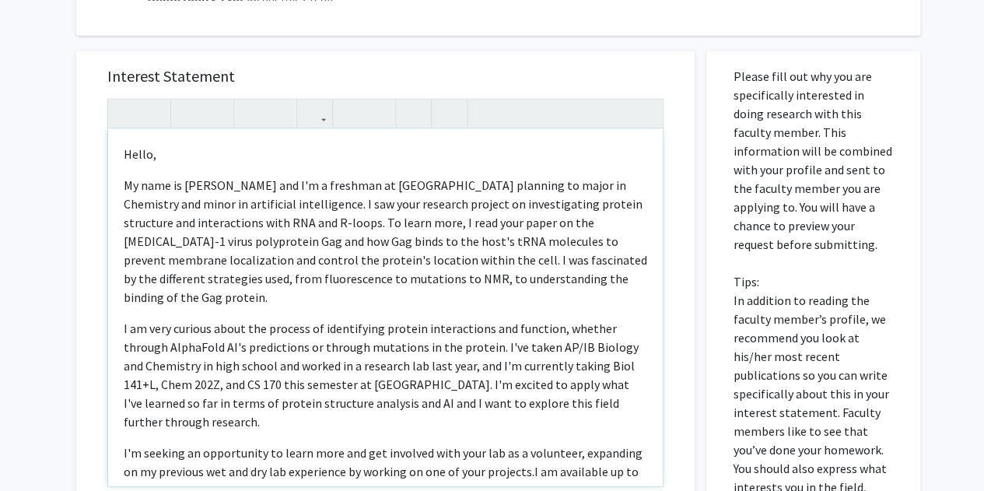
click at [174, 206] on p "My name is [PERSON_NAME] and I'm a freshman at [GEOGRAPHIC_DATA] planning to ma…" at bounding box center [386, 241] width 524 height 131
click at [219, 205] on p "My name is [PERSON_NAME] and I'm a freshman at [GEOGRAPHIC_DATA] planning to ma…" at bounding box center [386, 241] width 524 height 131
type textarea "<p>Hello, </p> <p>My name is [PERSON_NAME] and I'm a freshman at [GEOGRAPHIC_DA…"
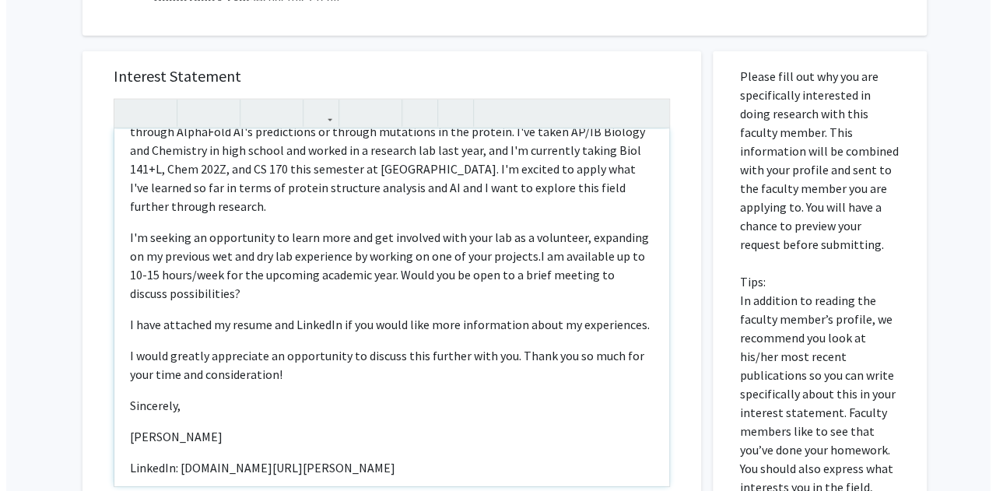
scroll to position [2247, 0]
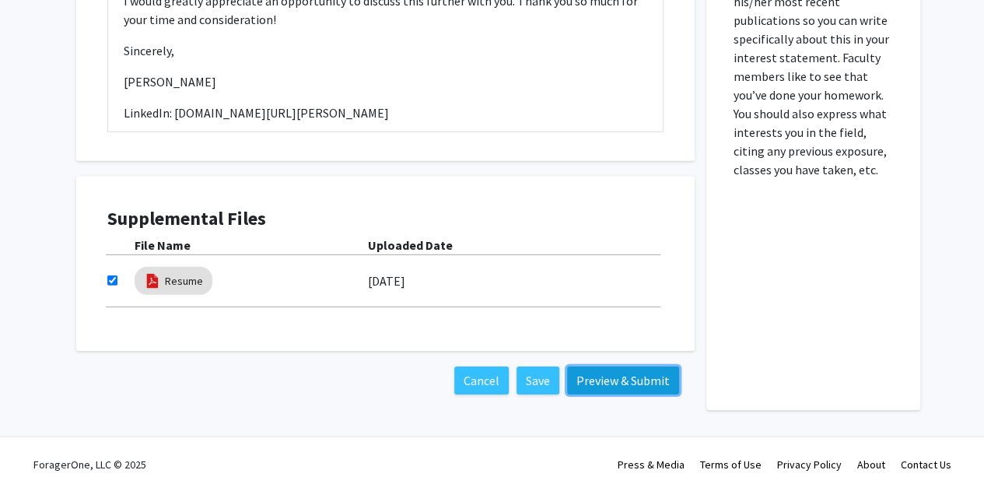
click at [626, 371] on button "Preview & Submit" at bounding box center [623, 380] width 112 height 28
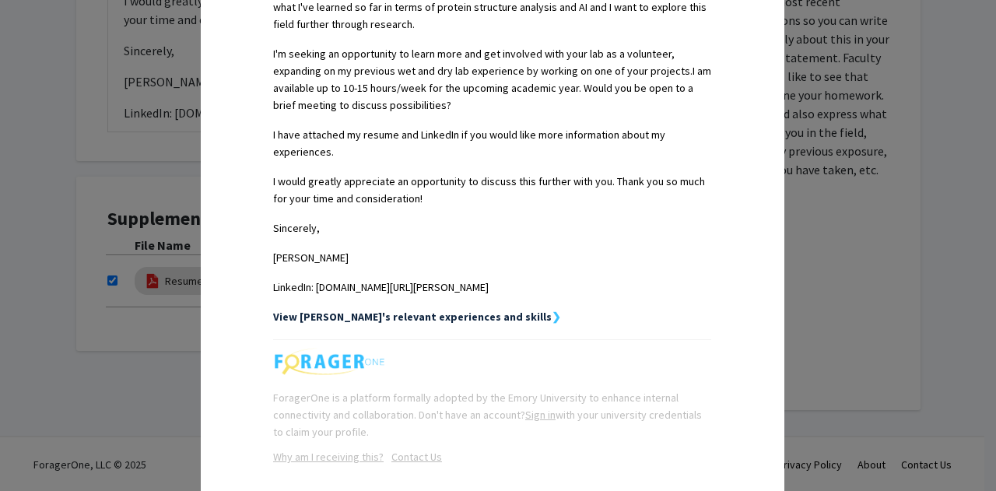
scroll to position [759, 0]
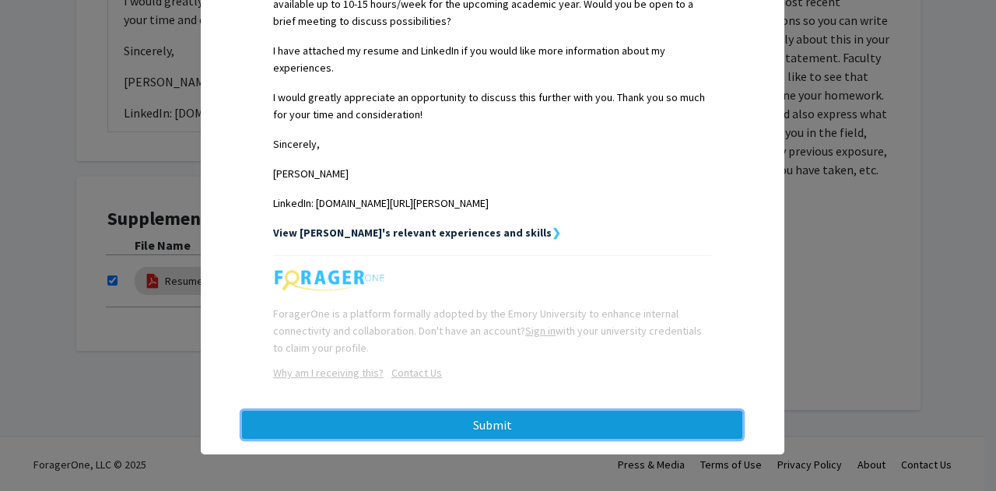
click at [453, 415] on button "Submit" at bounding box center [492, 425] width 500 height 28
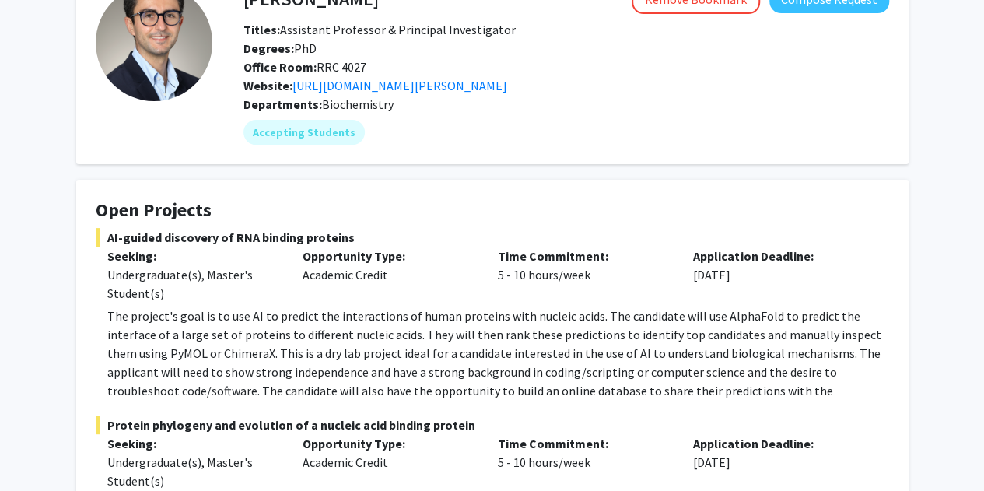
scroll to position [85, 0]
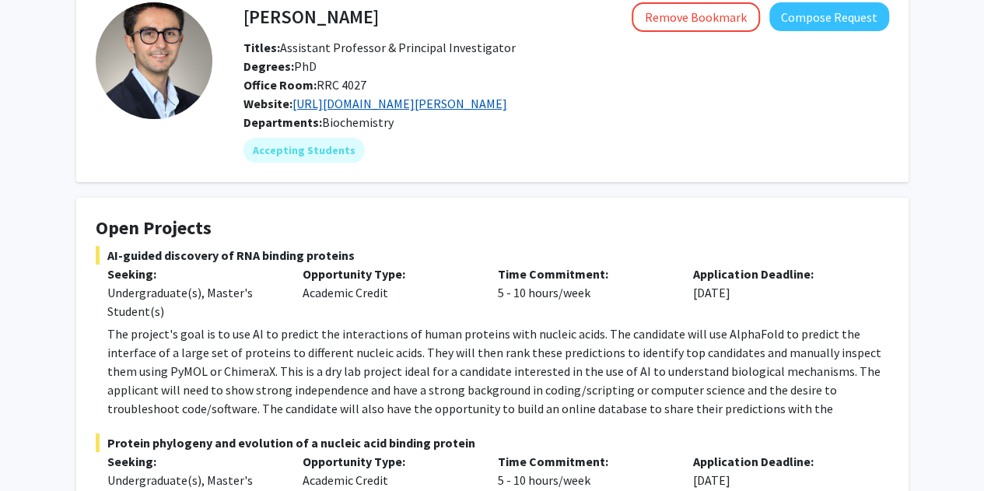
click at [426, 100] on link "https://biochem.emory.edu/bou-nader-lab/" at bounding box center [400, 104] width 215 height 16
